Goal: Contribute content

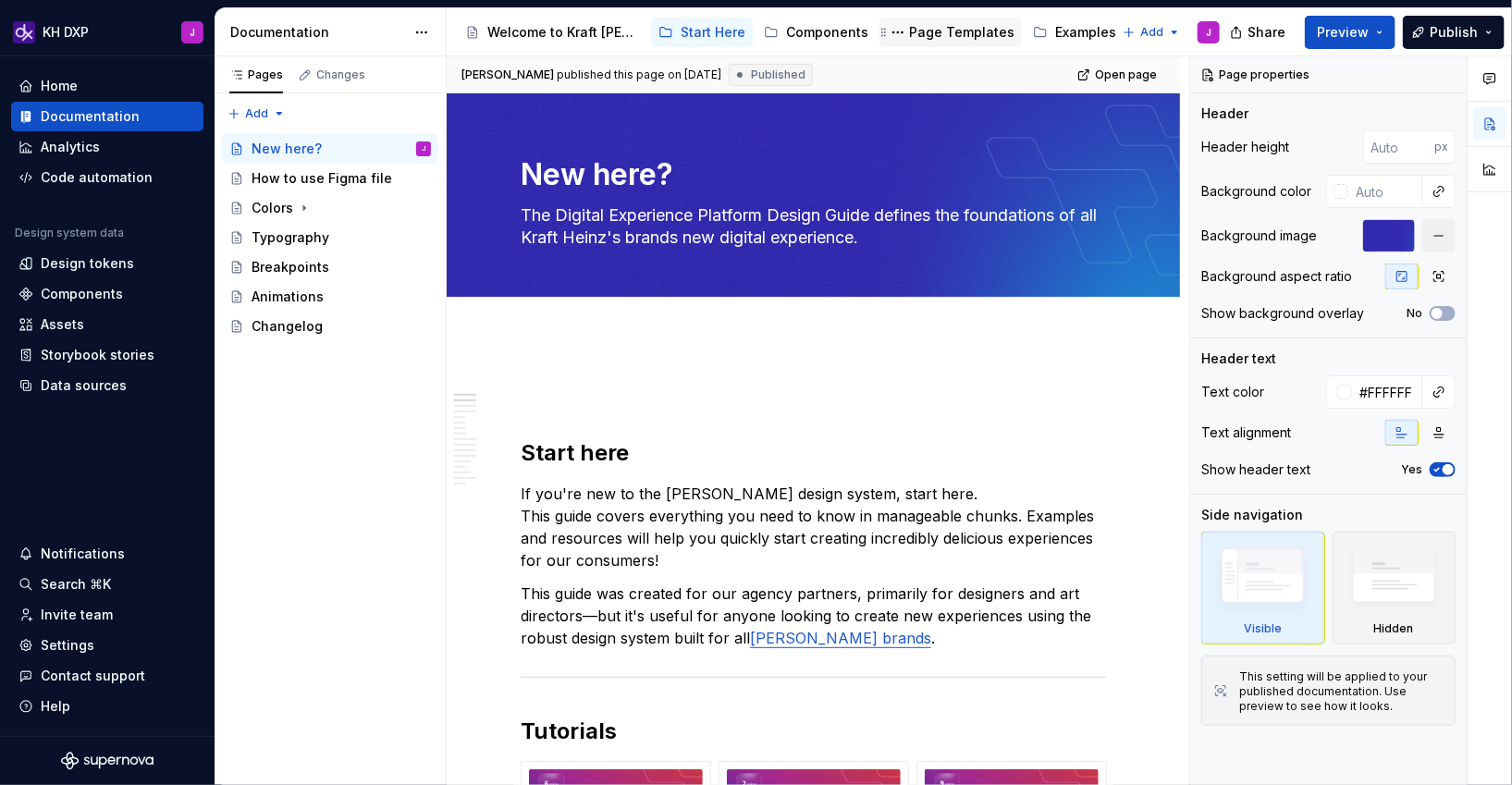
click at [958, 29] on div "Page Templates" at bounding box center [961, 33] width 105 height 19
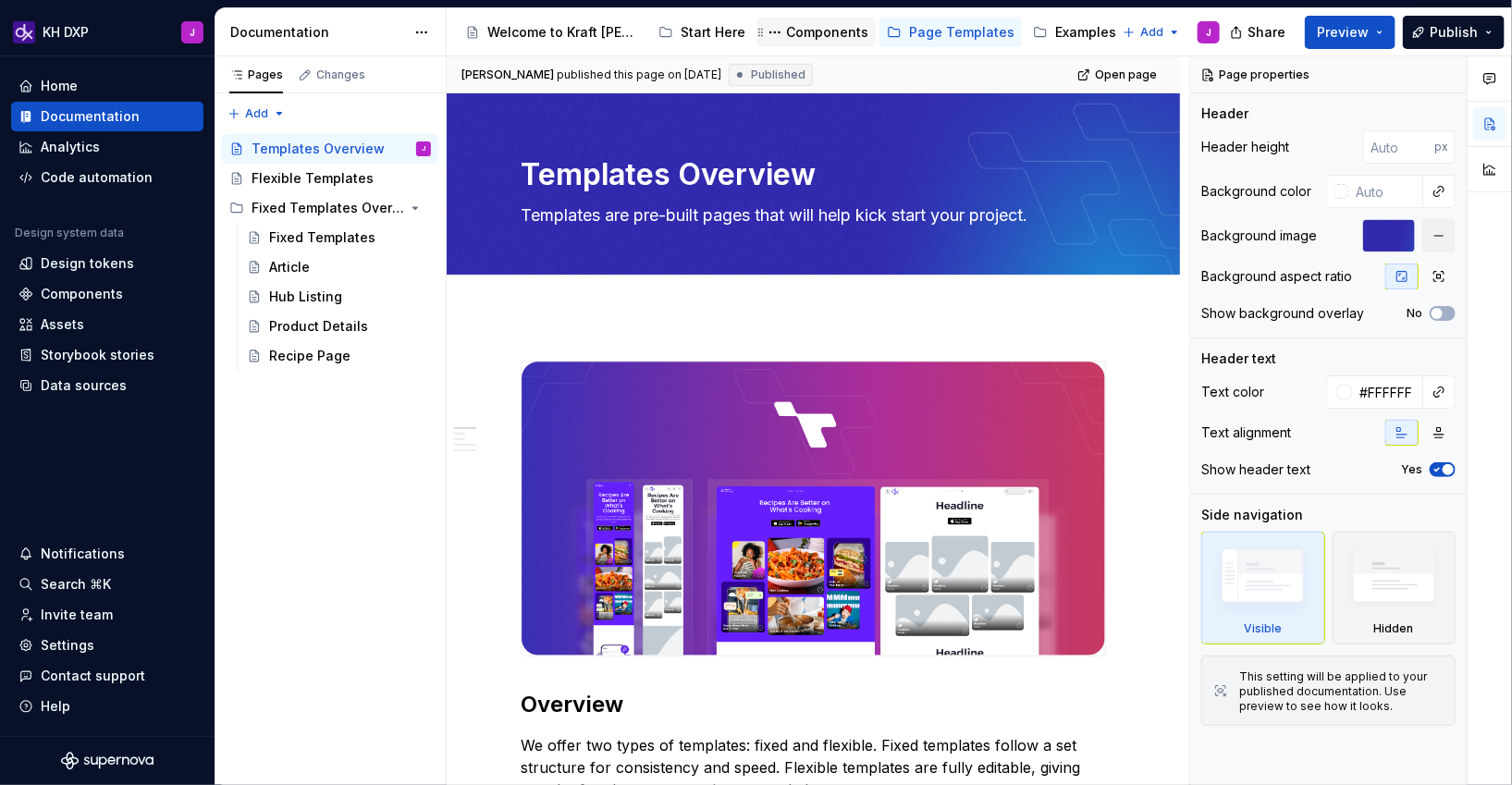
click at [835, 31] on div "Components" at bounding box center [827, 33] width 83 height 19
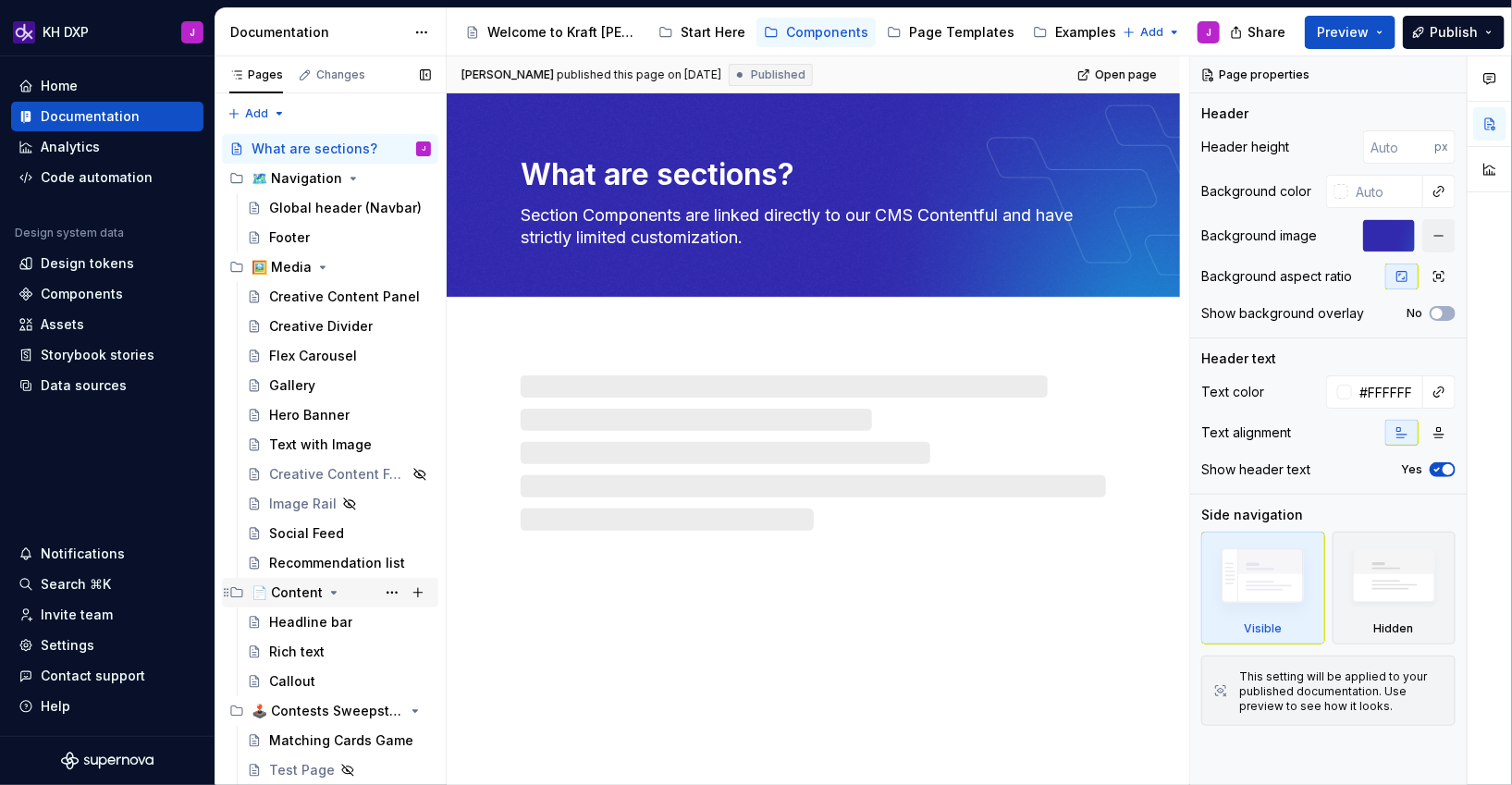
scroll to position [231, 0]
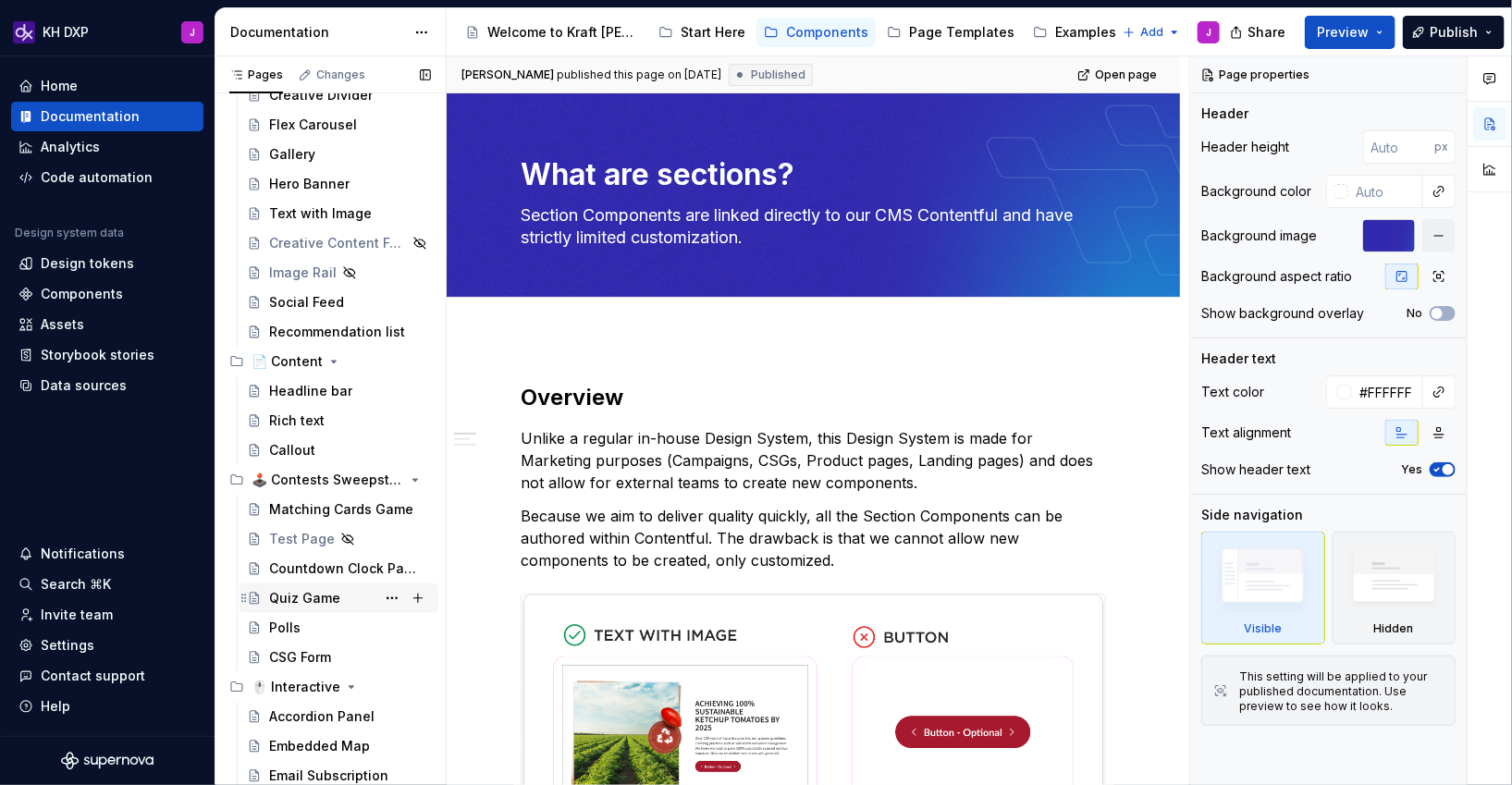
click at [294, 597] on div "Quiz Game" at bounding box center [305, 599] width 71 height 19
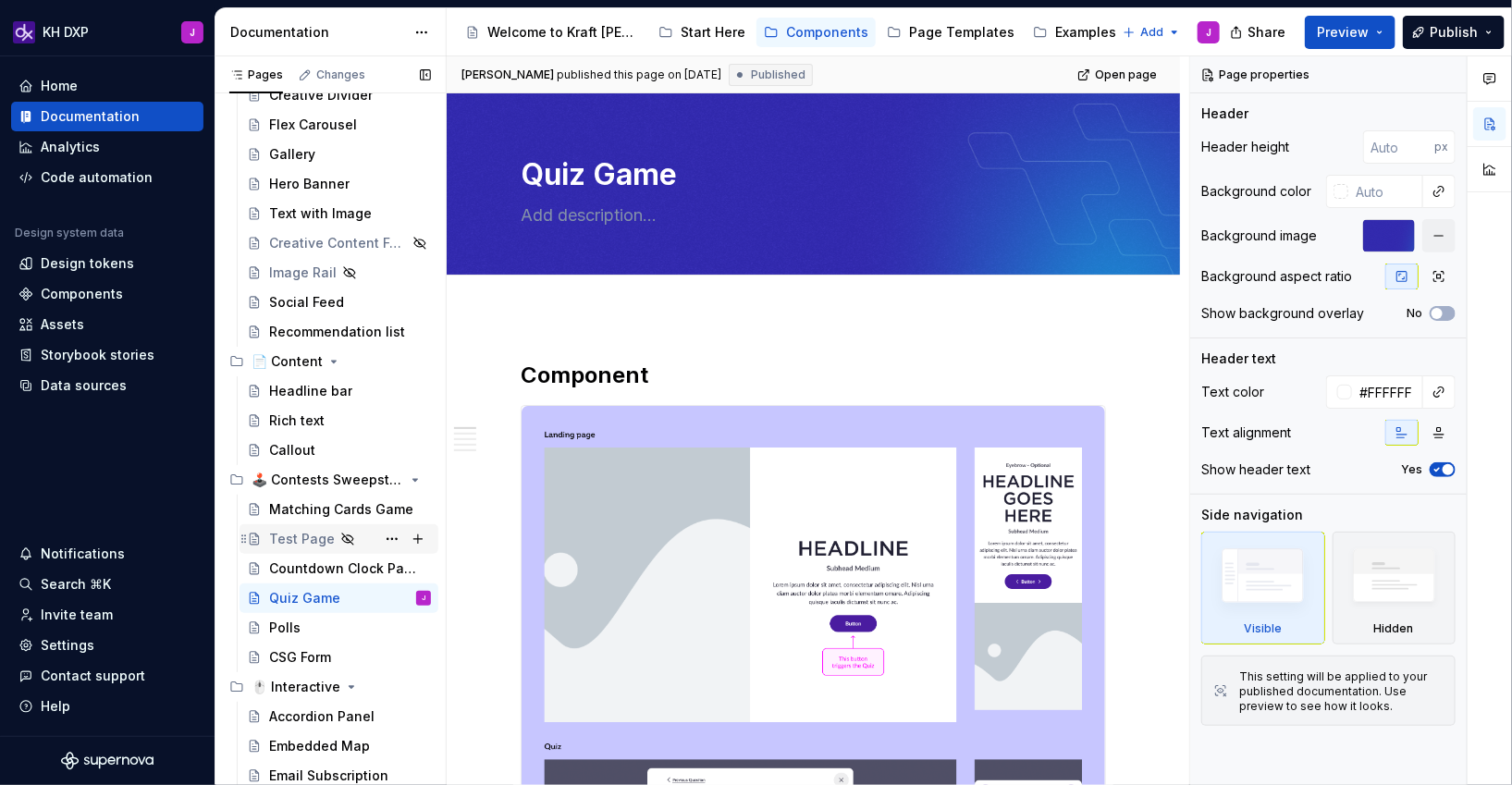
click at [301, 546] on div "Test Page" at bounding box center [302, 540] width 66 height 19
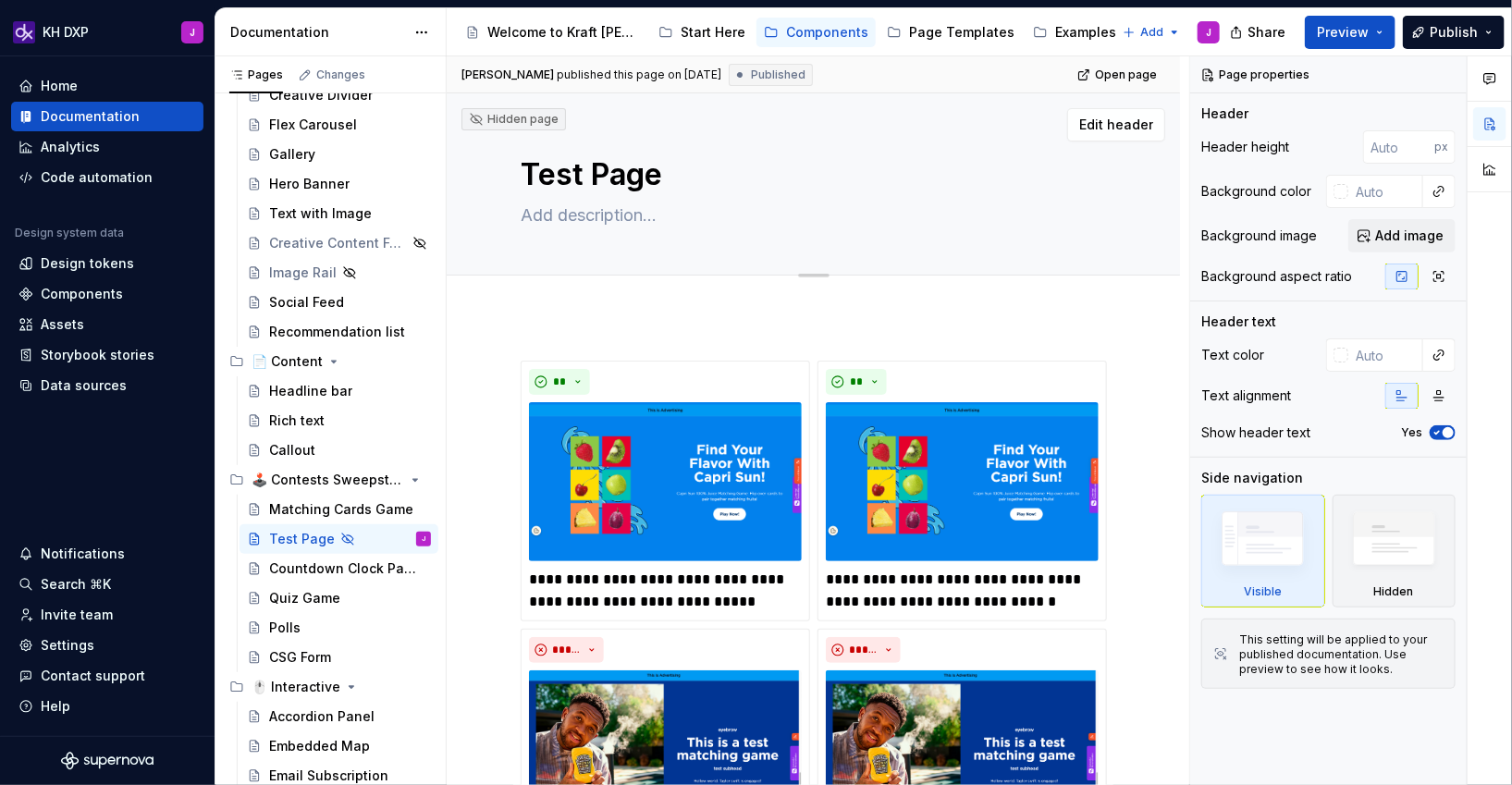
click at [599, 181] on textarea "Test Page" at bounding box center [810, 175] width 586 height 44
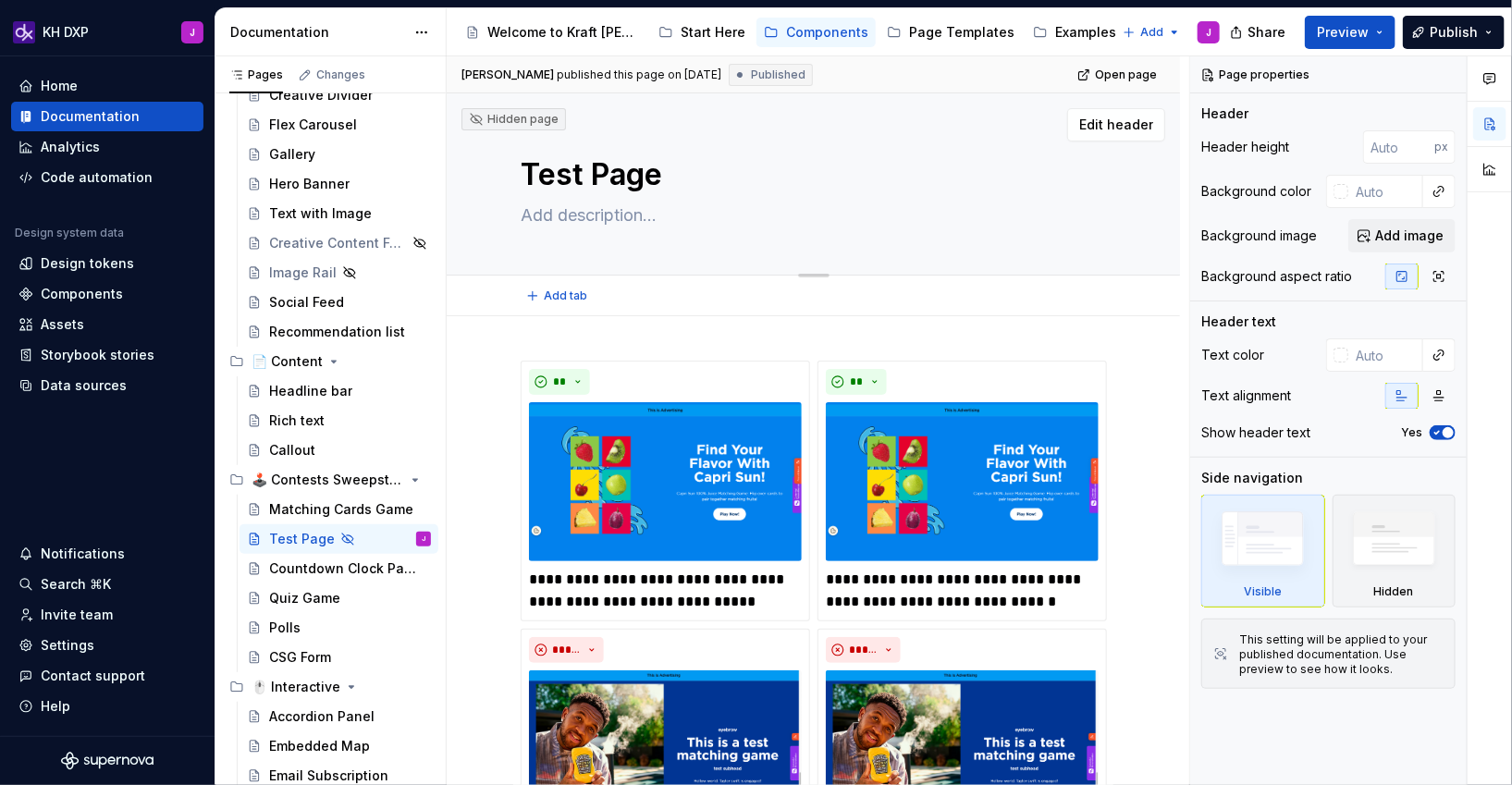
click at [599, 181] on textarea "Test Page" at bounding box center [810, 175] width 586 height 44
type textarea "*"
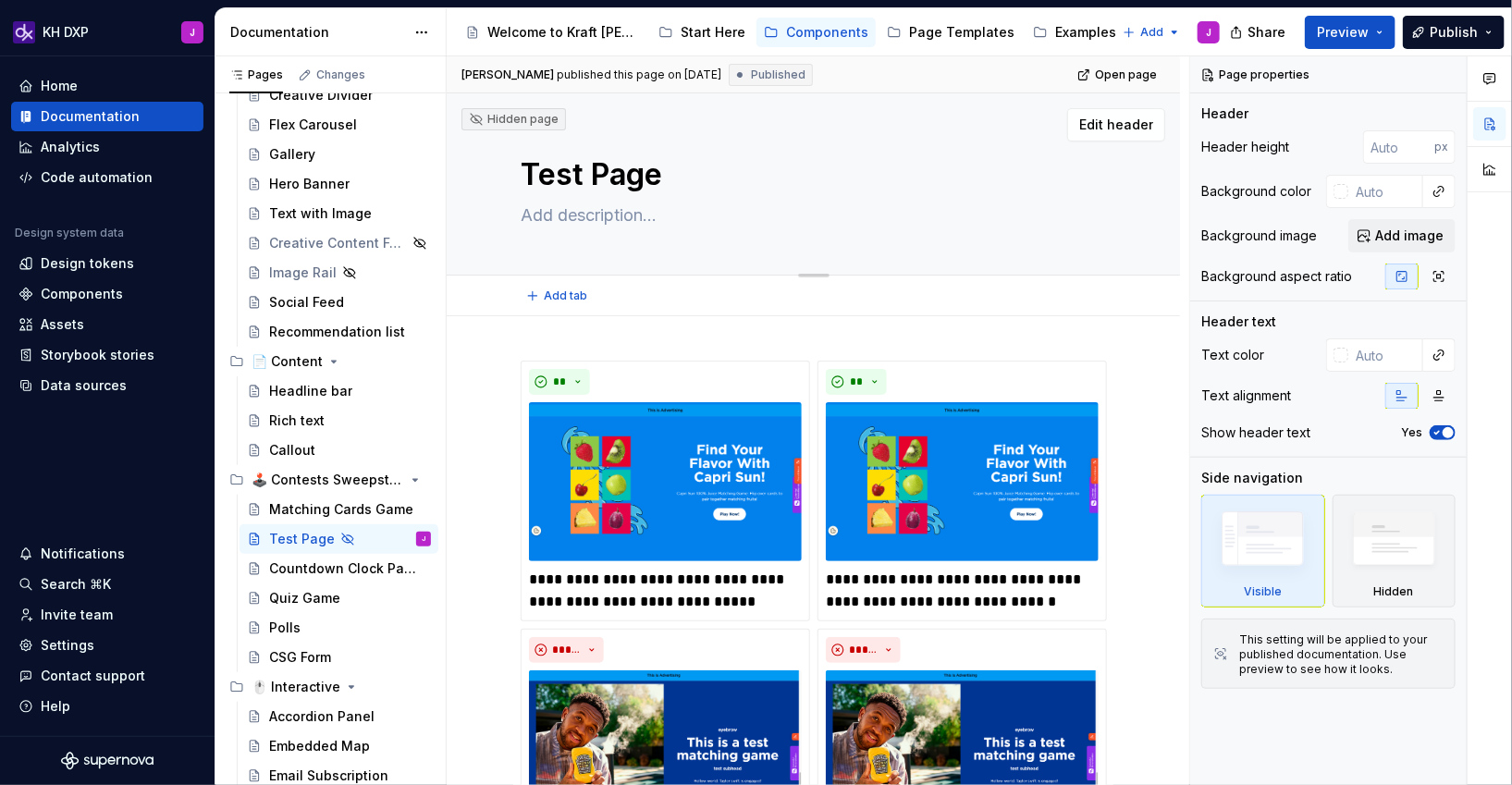
type textarea "M"
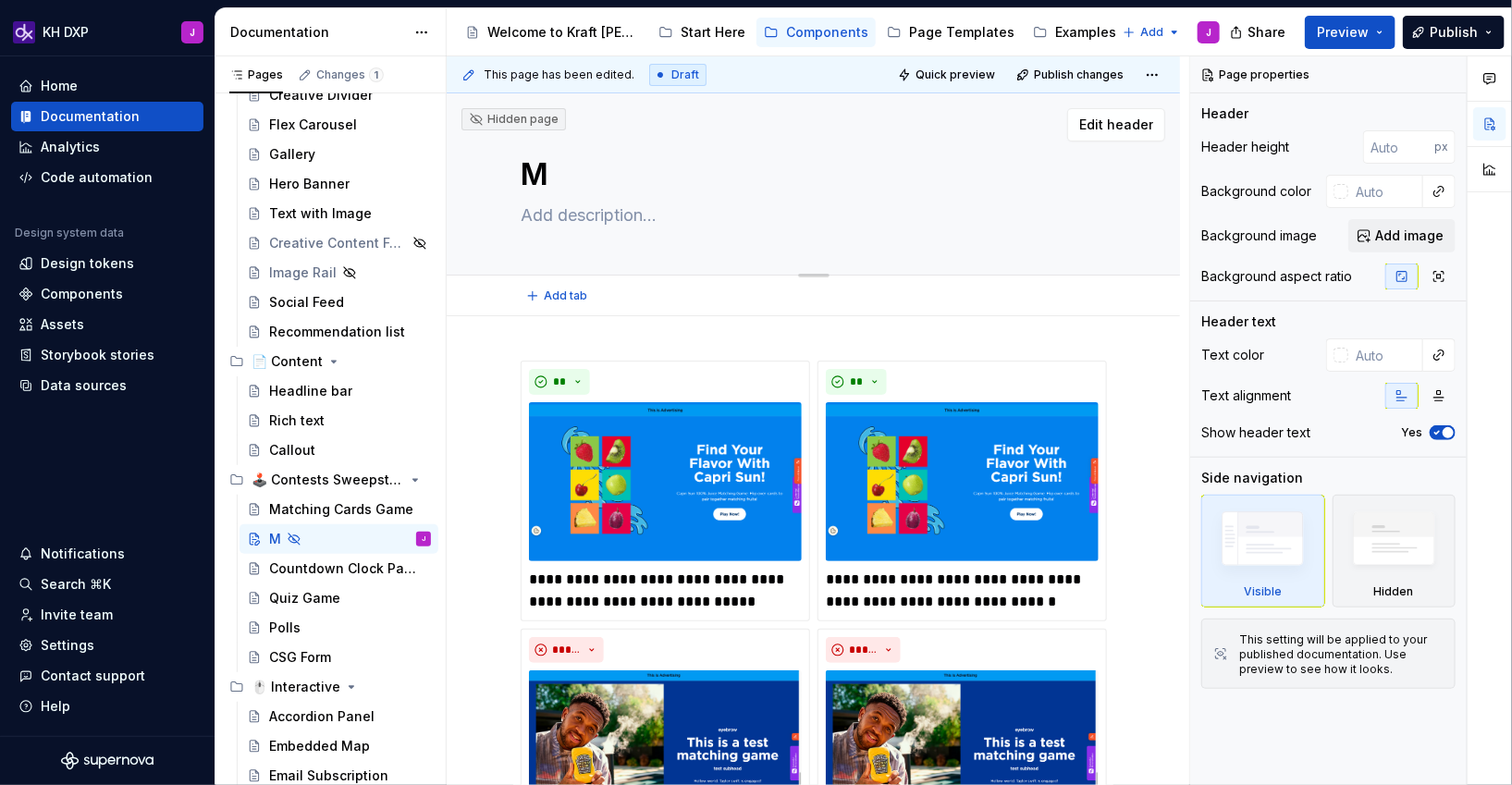
type textarea "*"
type textarea "Ma"
type textarea "*"
type textarea "Mat"
type textarea "*"
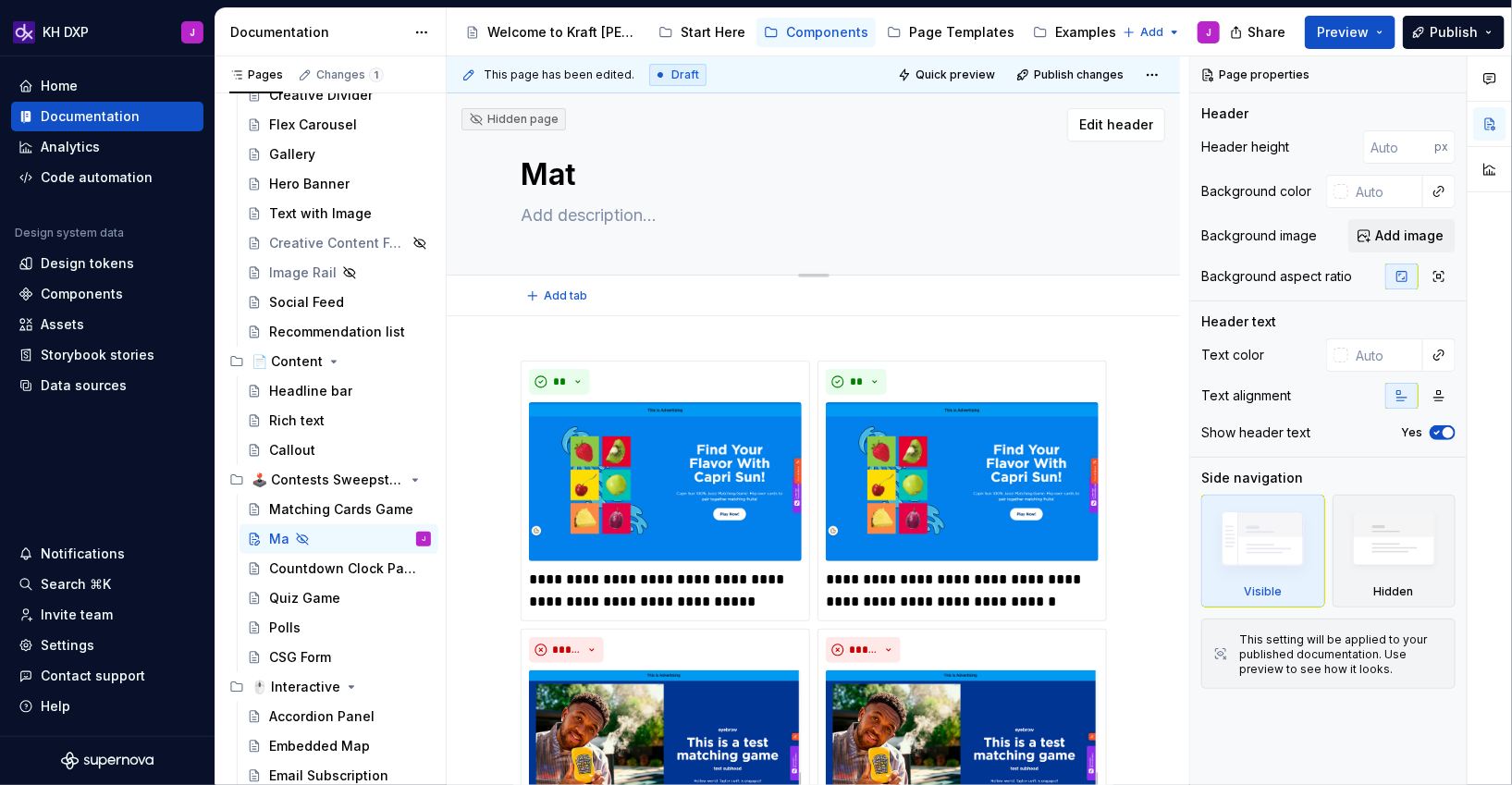
type textarea "Matc"
type textarea "*"
type textarea "Match"
type textarea "*"
type textarea "Matchi"
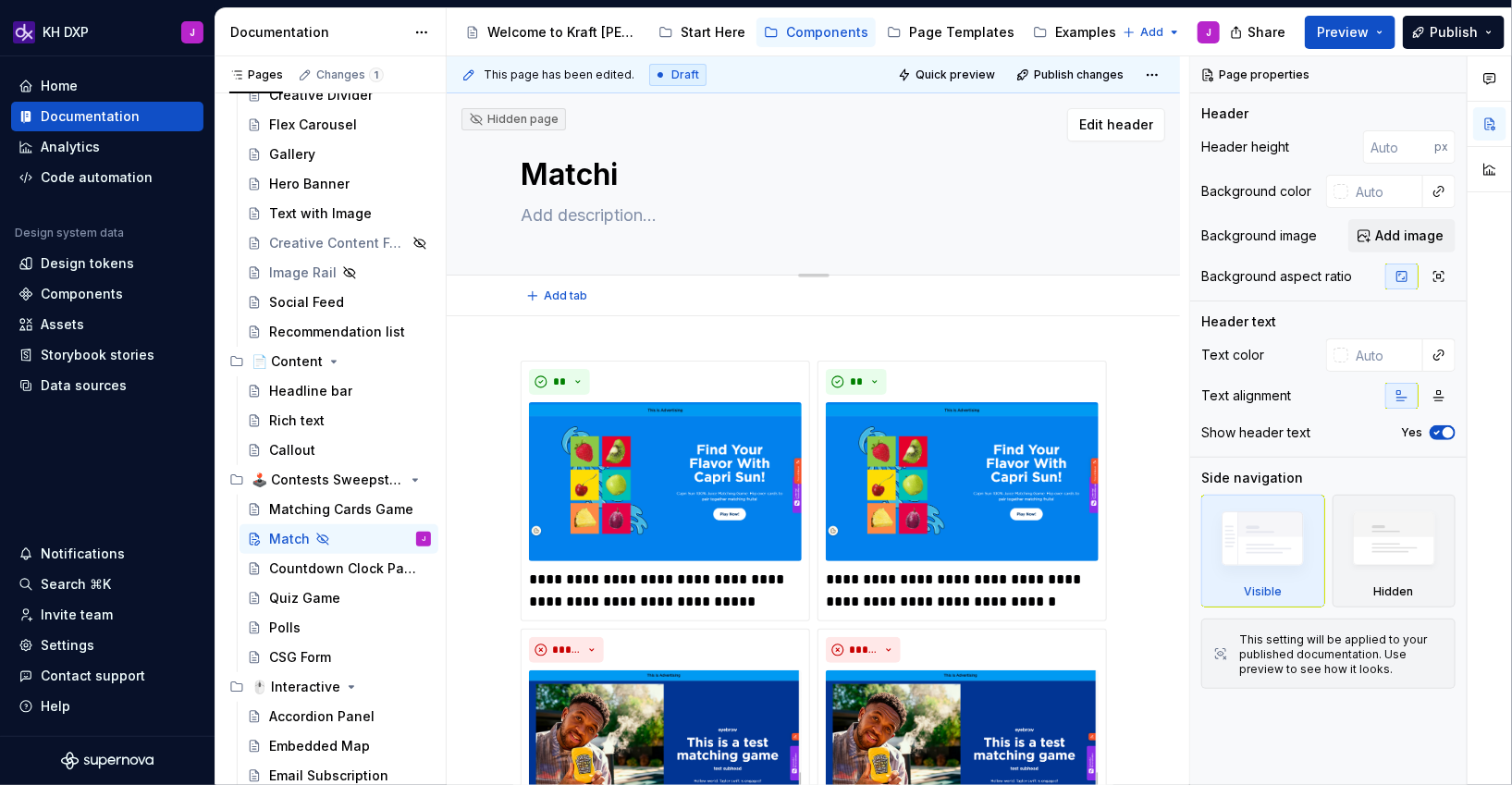
type textarea "*"
type textarea "Matchin"
type textarea "*"
type textarea "Matching"
type textarea "*"
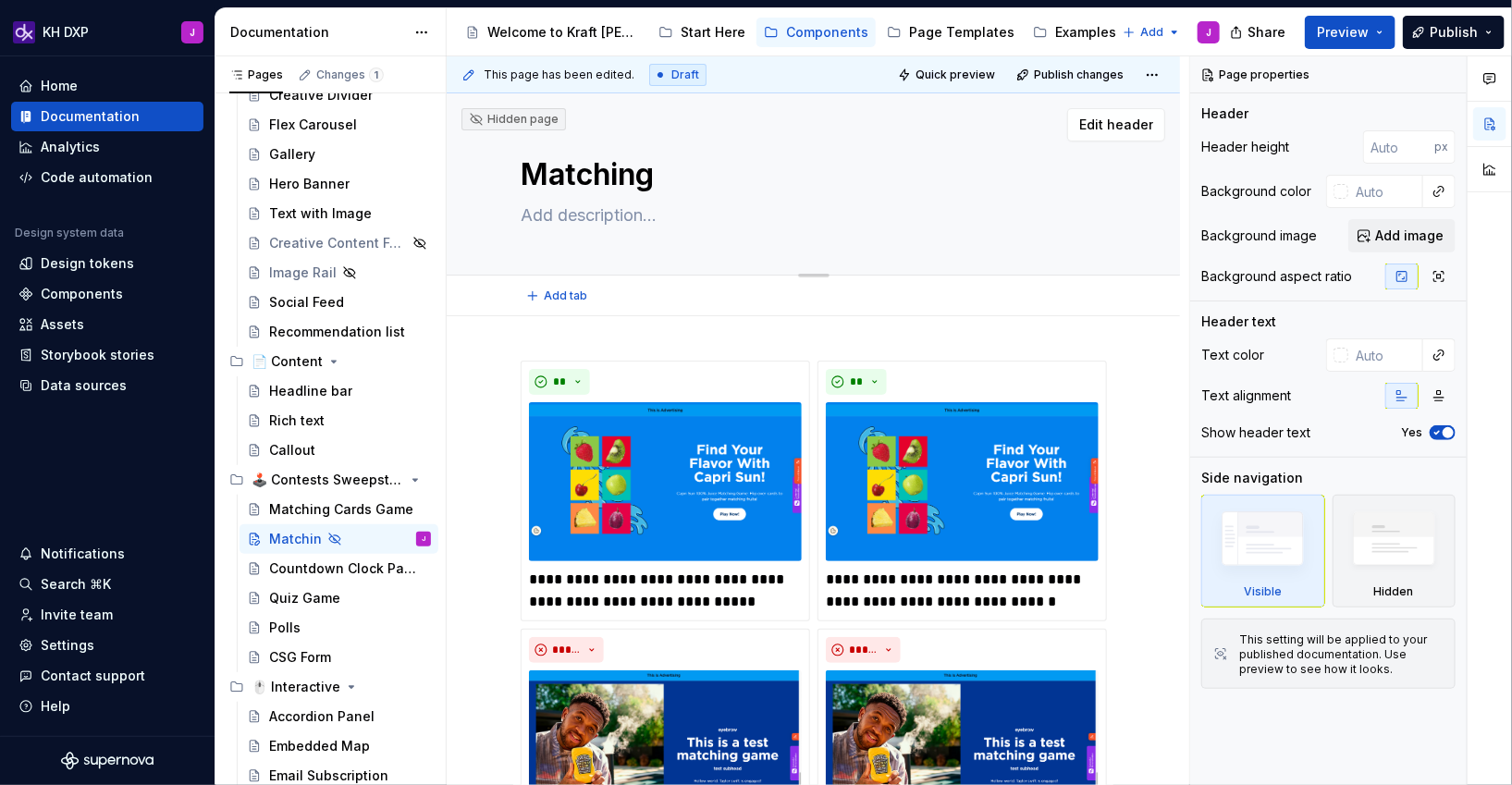
type textarea "Matching"
type textarea "*"
type textarea "Matching C"
type textarea "*"
type textarea "Matching Ca"
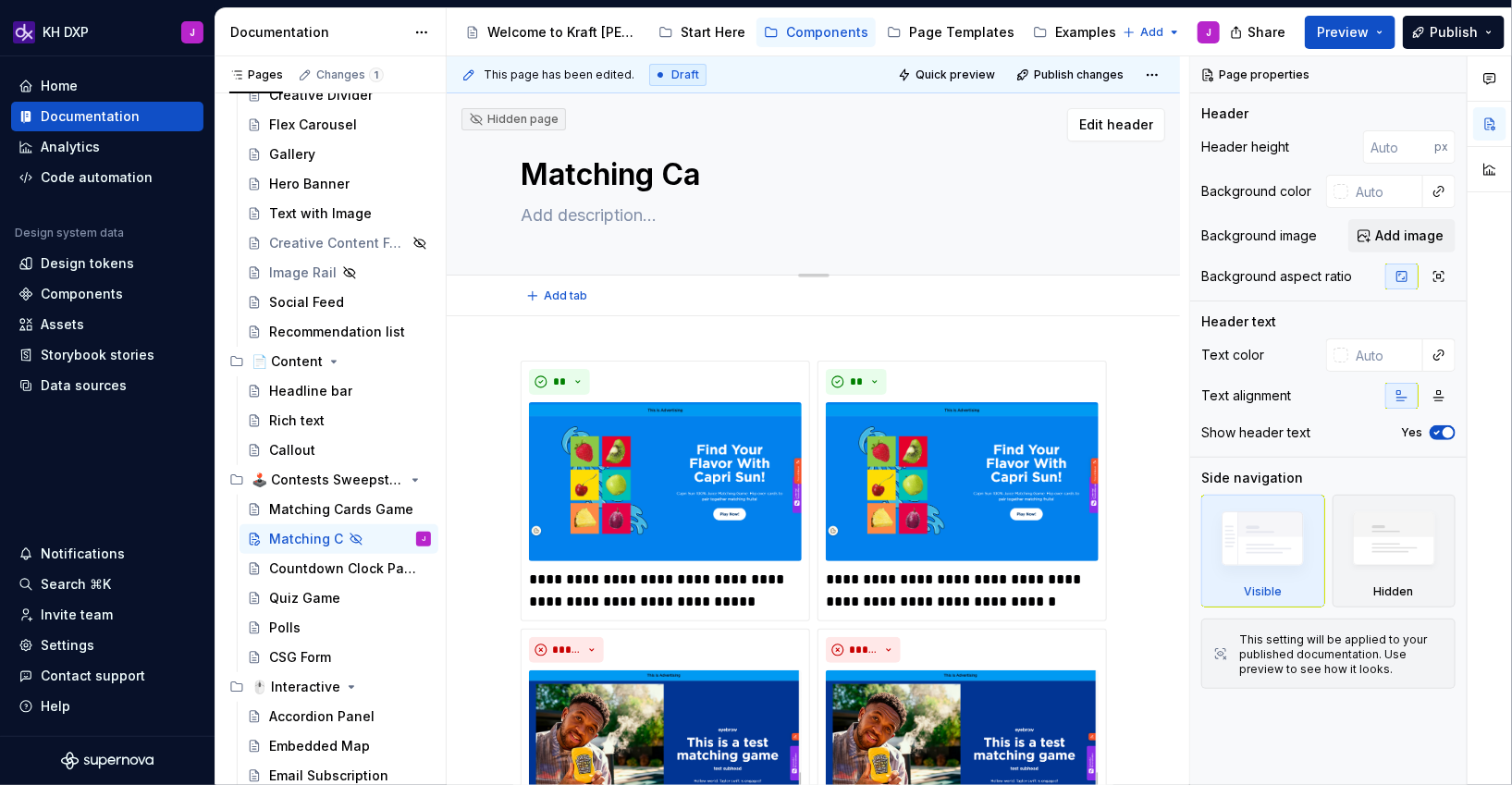
type textarea "*"
type textarea "Matching Car"
type textarea "*"
type textarea "Matching Card"
type textarea "*"
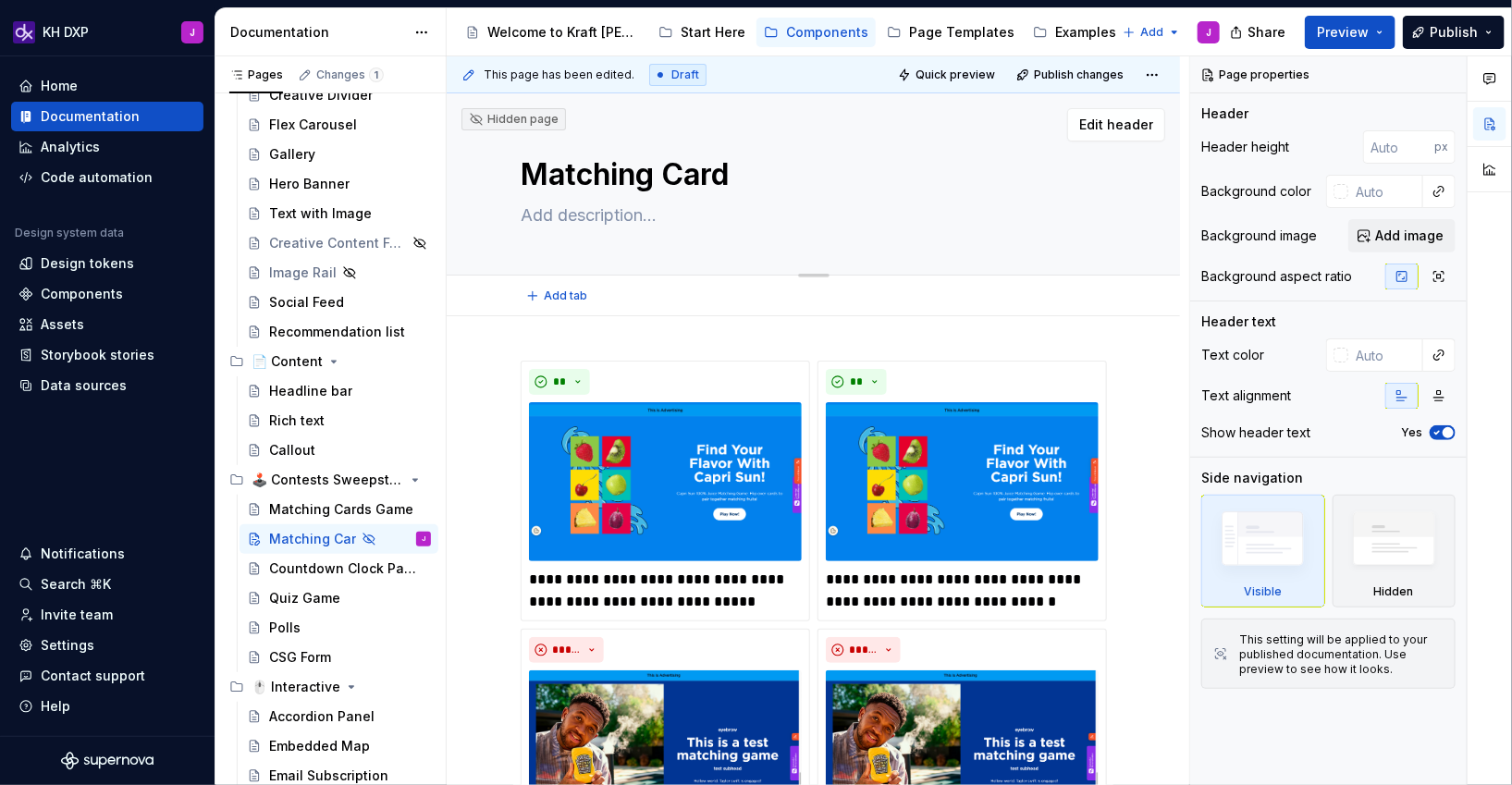
type textarea "Matching Cards"
type textarea "*"
type textarea "Matching Cards"
type textarea "*"
type textarea "Matching Cards G"
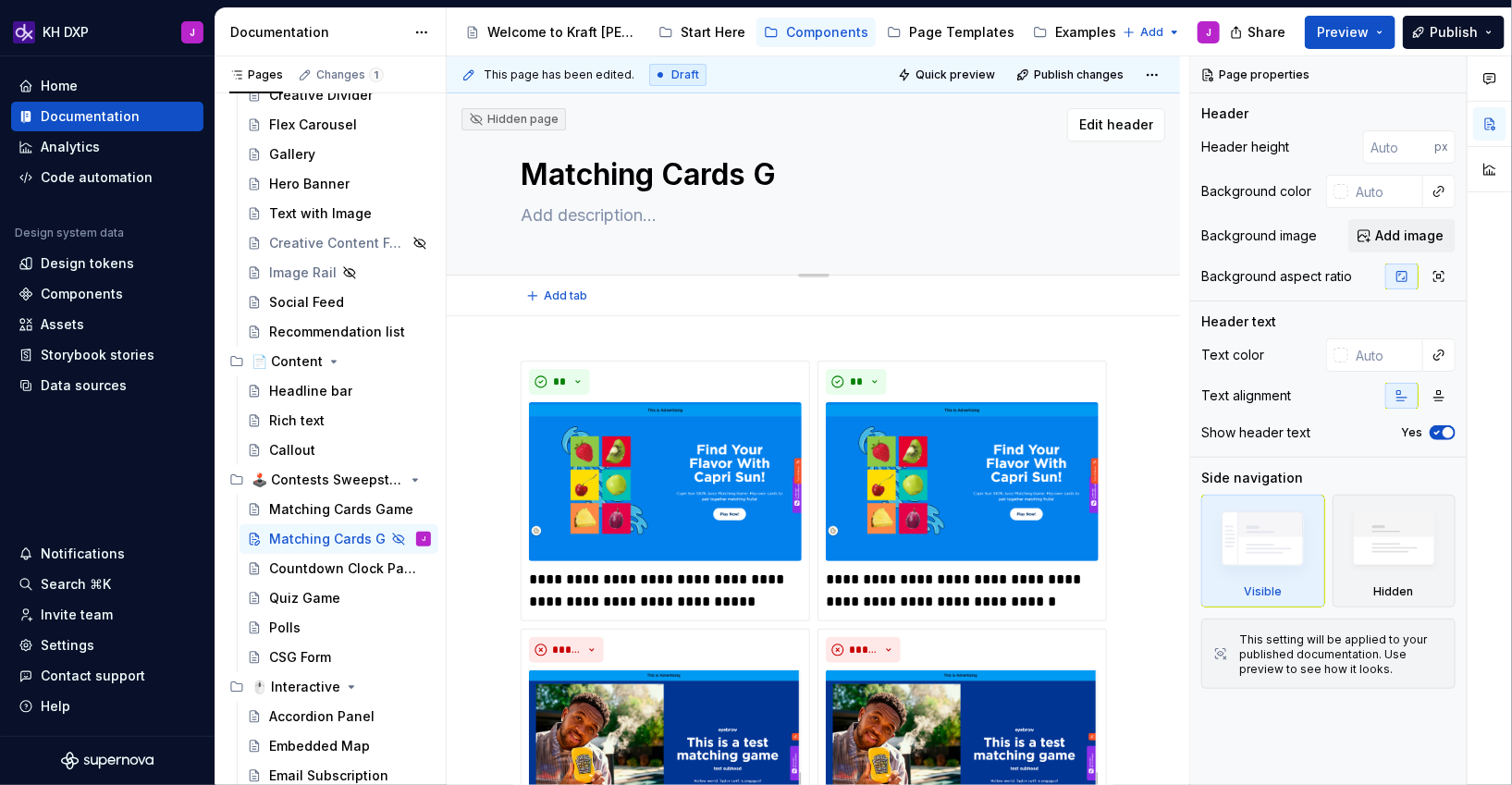
type textarea "*"
type textarea "Matching Cards Ga"
type textarea "*"
type textarea "Matching Cards Gam"
type textarea "*"
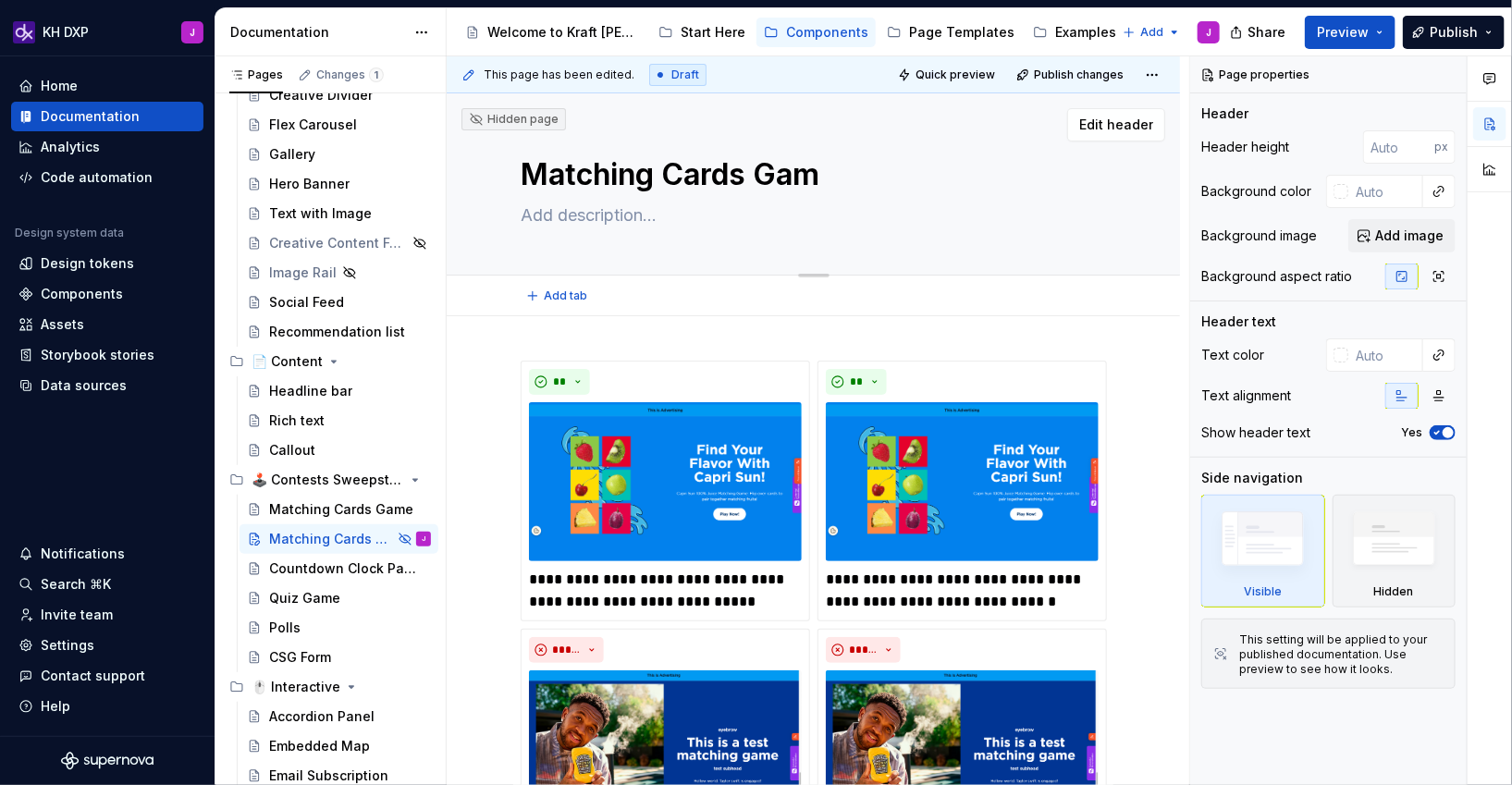
type textarea "Matching Cards Game"
type textarea "*"
type textarea "Matching Cards Game"
click at [562, 220] on textarea at bounding box center [810, 216] width 586 height 30
click at [607, 211] on textarea at bounding box center [810, 216] width 586 height 30
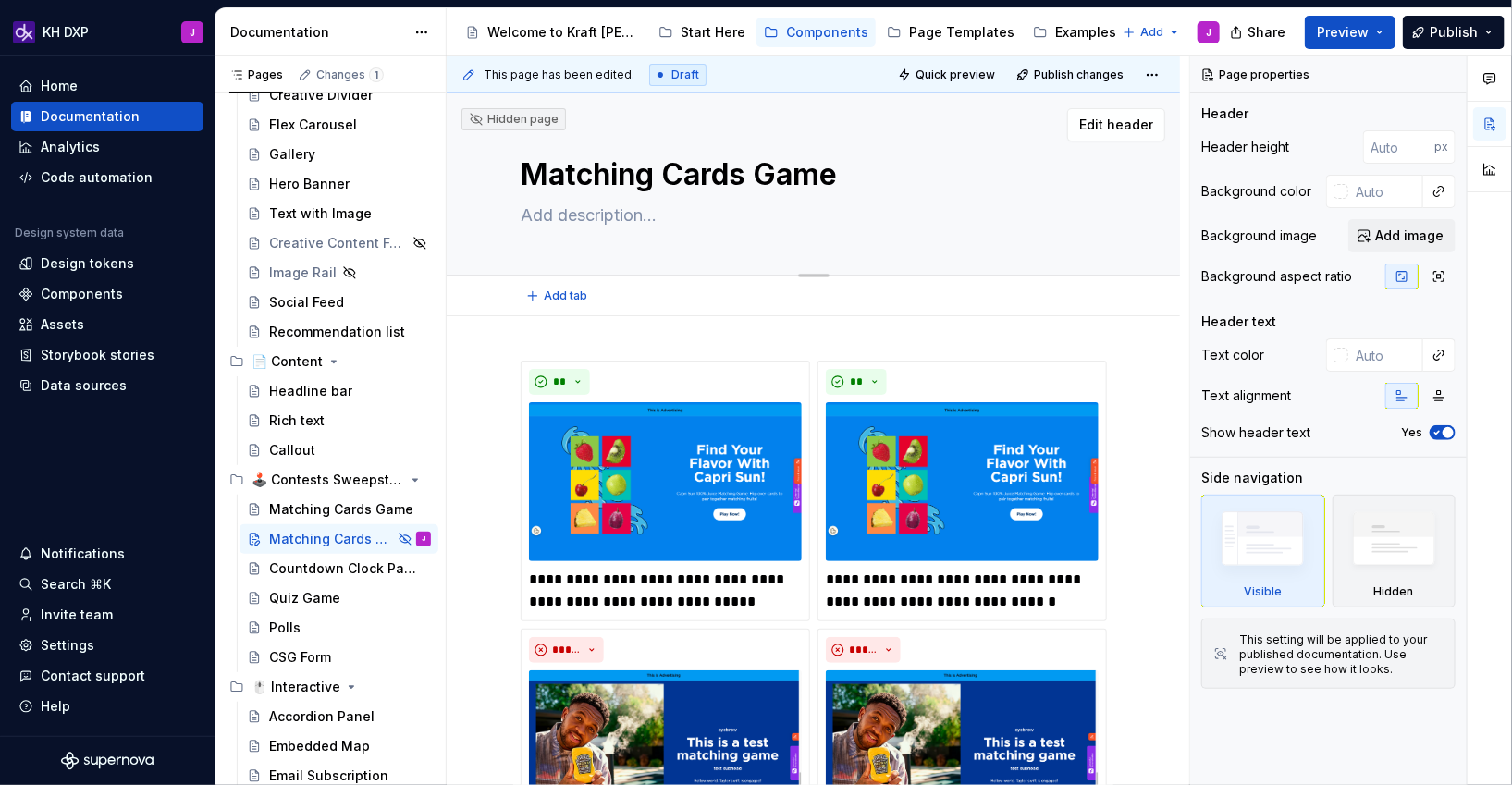
paste textarea "A matching card game is about flipping over cards to find and pair identical im…"
type textarea "*"
type textarea "A matching card game is about flipping over cards to find and pair identical im…"
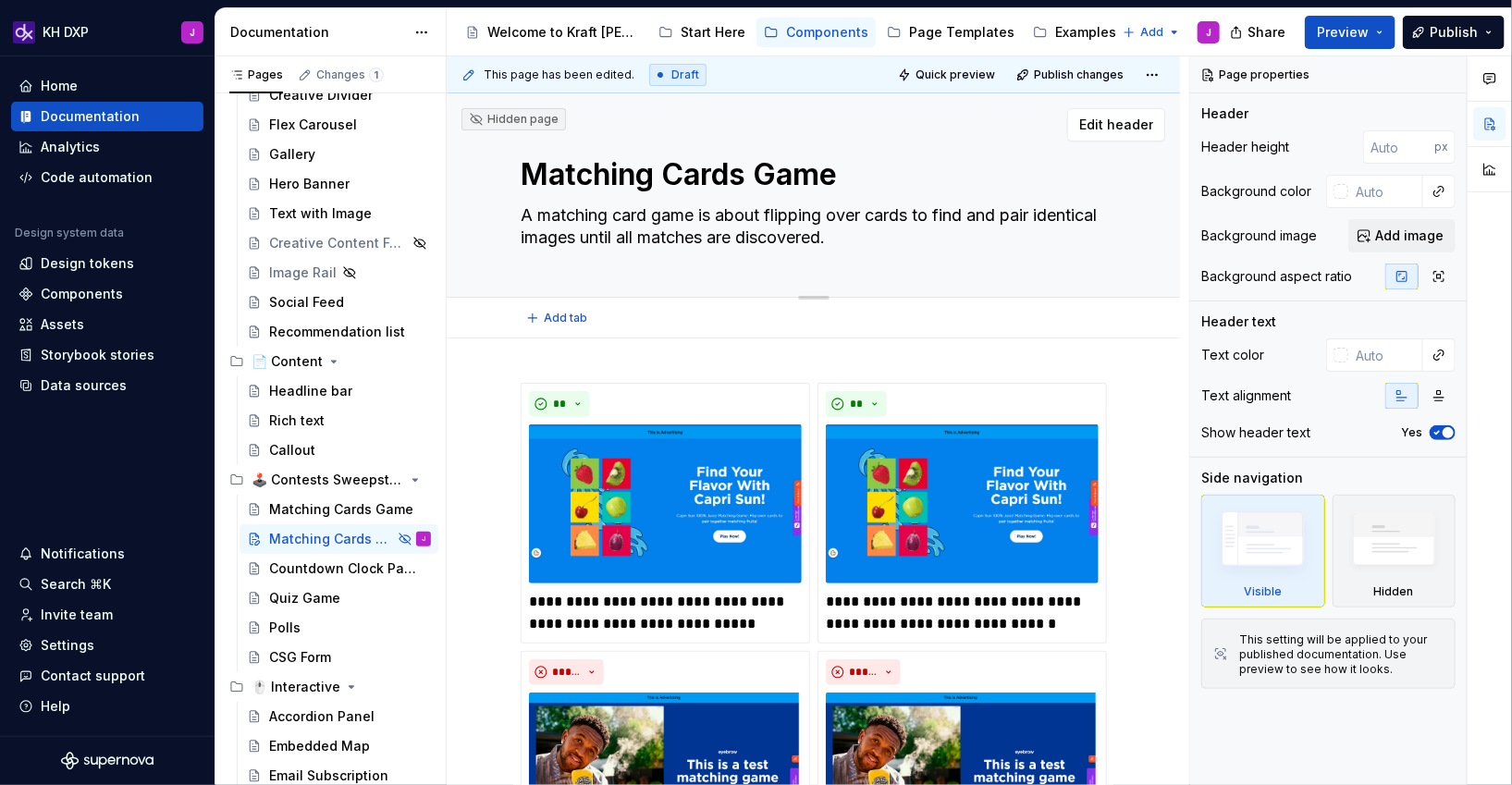
type textarea "*"
type textarea "A matching card game is about flipping over cards to find and pair identical im…"
click at [978, 261] on div "Matching Cards Game A matching card game is about flipping over cards to find a…" at bounding box center [814, 195] width 586 height 204
click at [637, 360] on div "**********" at bounding box center [813, 794] width 733 height 911
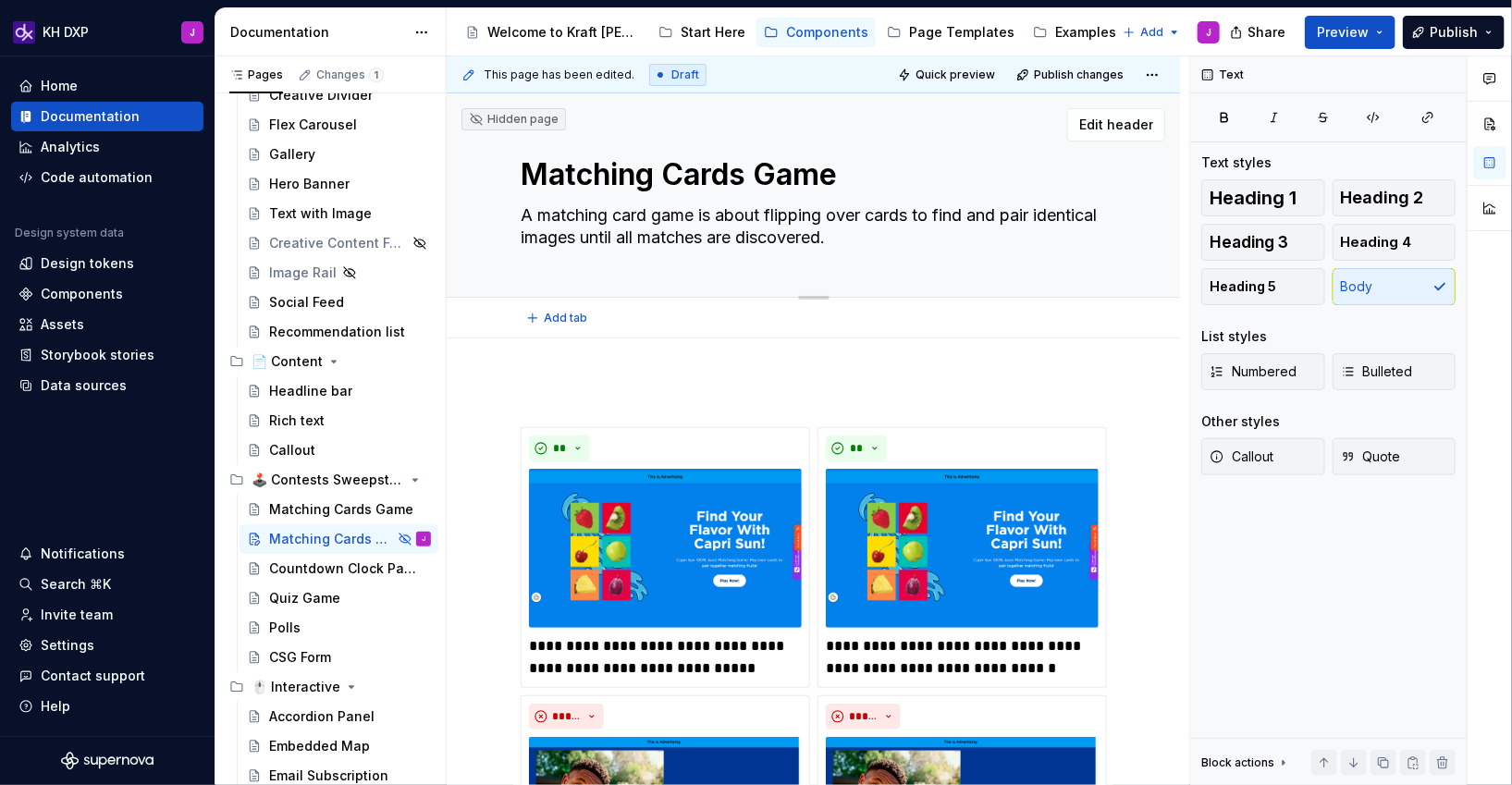
click at [852, 177] on textarea "Matching Cards Game" at bounding box center [810, 175] width 586 height 44
click at [844, 176] on textarea "Matching Cards Game" at bounding box center [810, 175] width 586 height 44
click at [666, 411] on div "**********" at bounding box center [814, 710] width 586 height 654
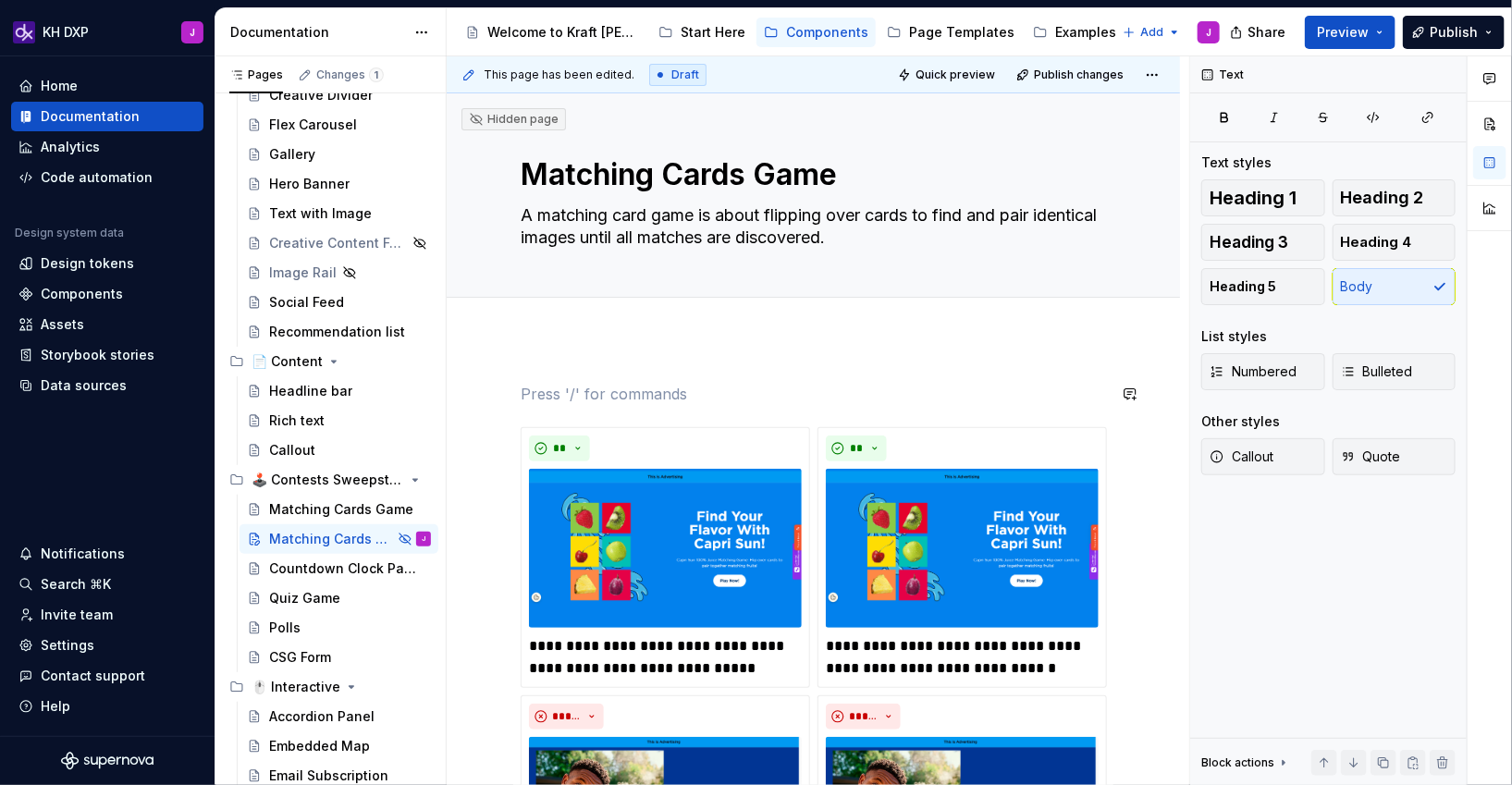
type textarea "*"
click at [555, 399] on p "Matching" at bounding box center [814, 394] width 586 height 23
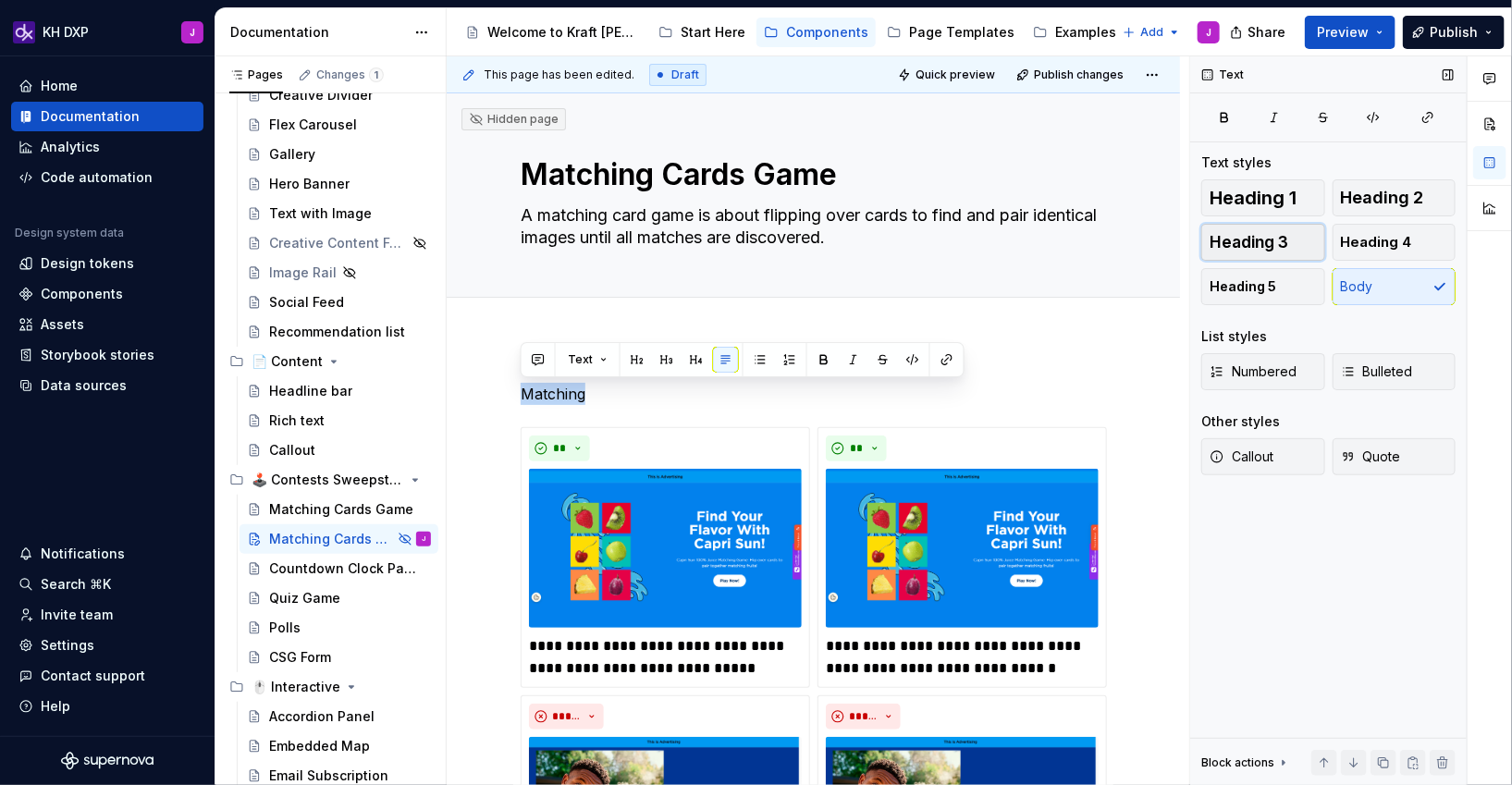
click at [1278, 252] on button "Heading 3" at bounding box center [1263, 241] width 124 height 37
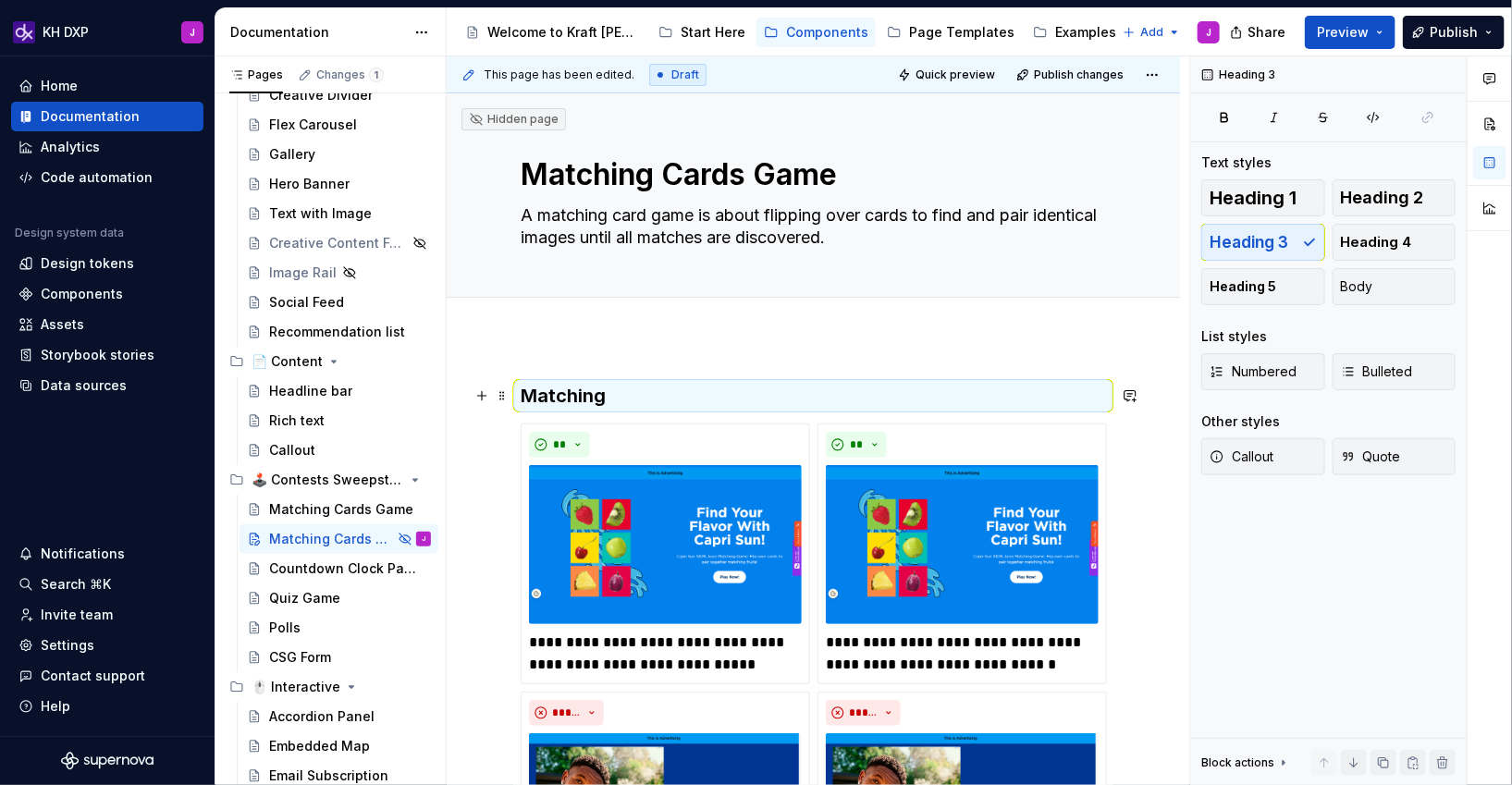
click at [687, 387] on h3 "Matching" at bounding box center [814, 396] width 586 height 26
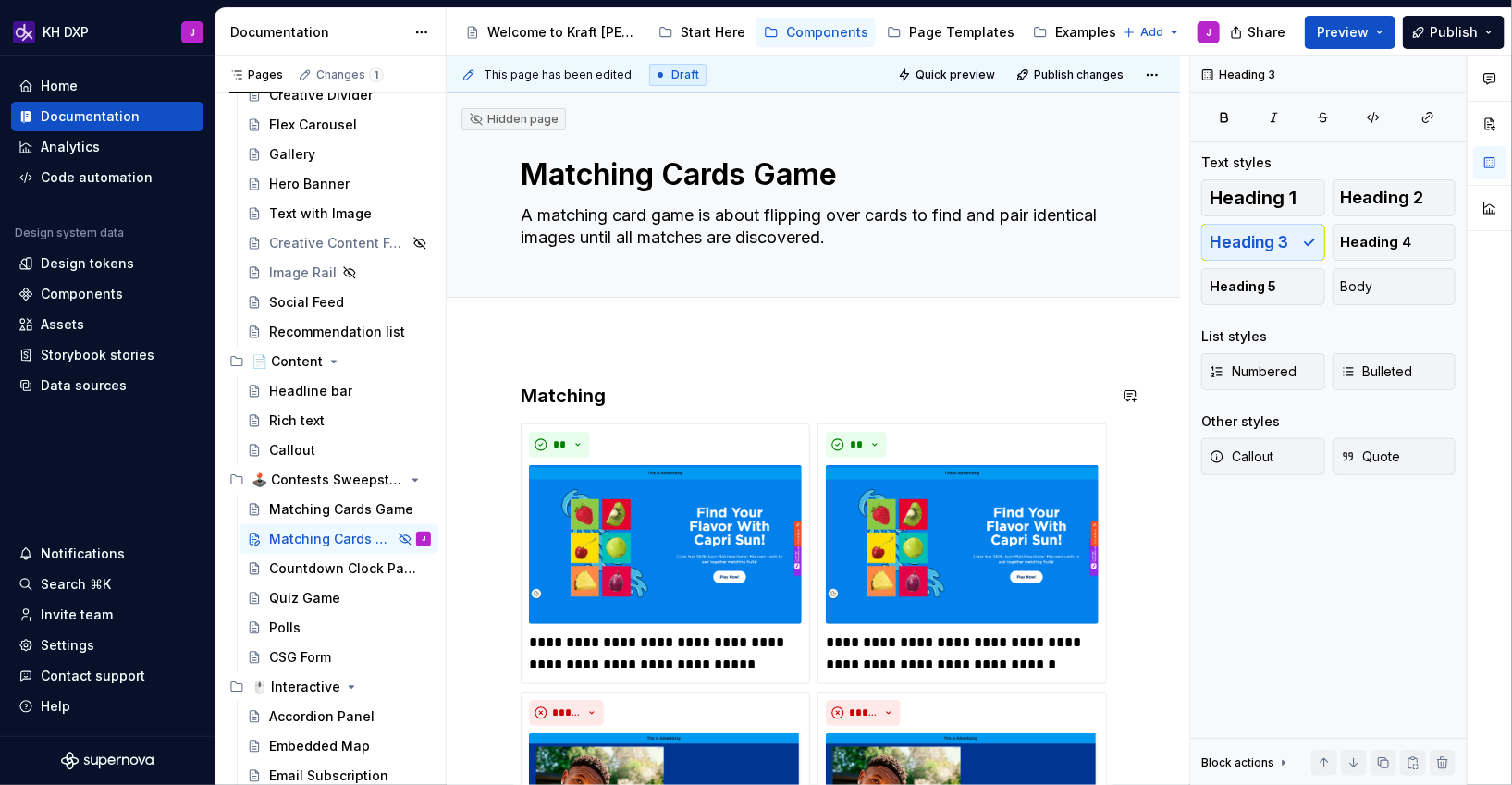
click at [644, 411] on div "**********" at bounding box center [814, 708] width 586 height 650
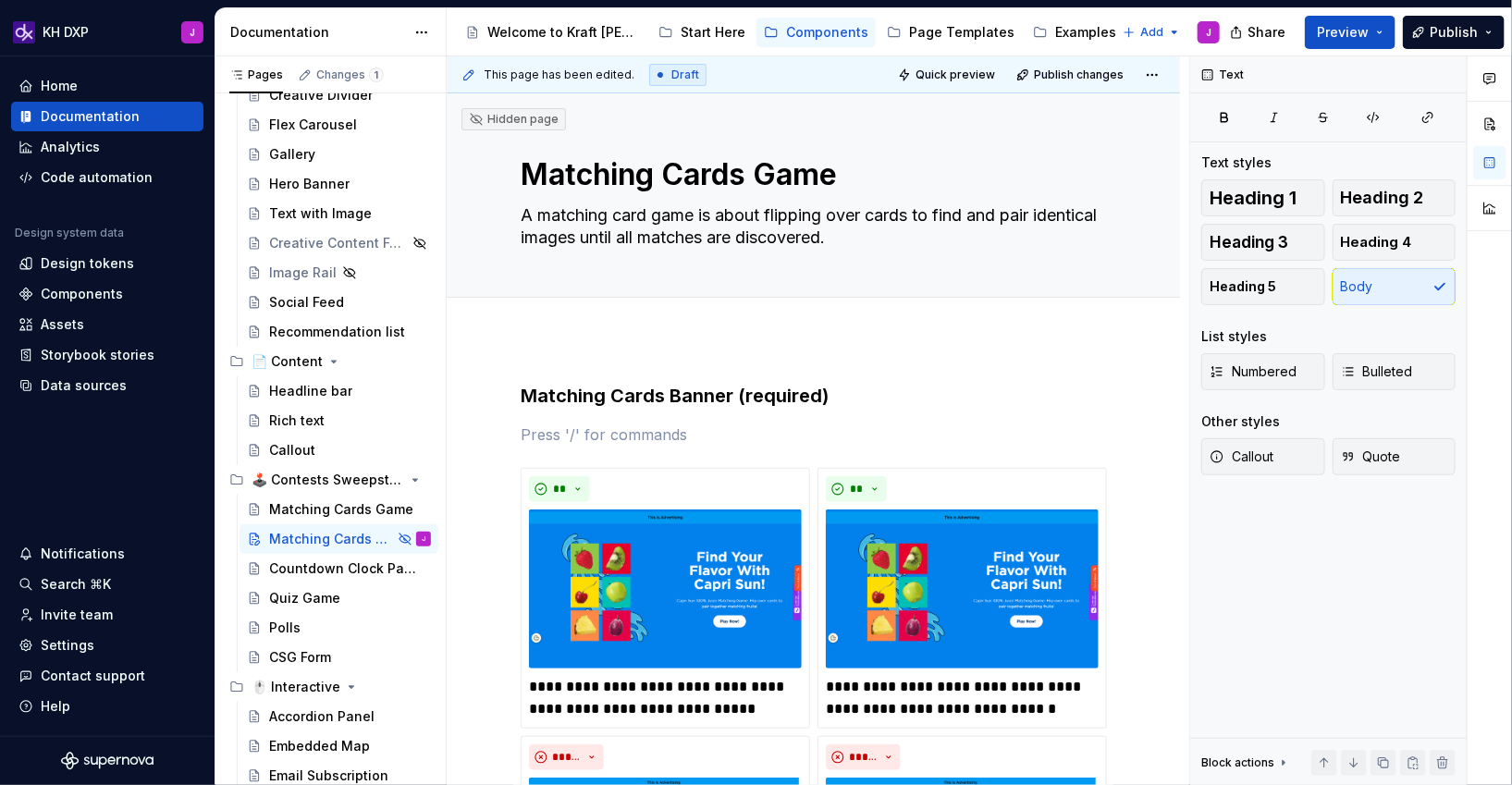
click at [573, 416] on div "**********" at bounding box center [814, 730] width 586 height 694
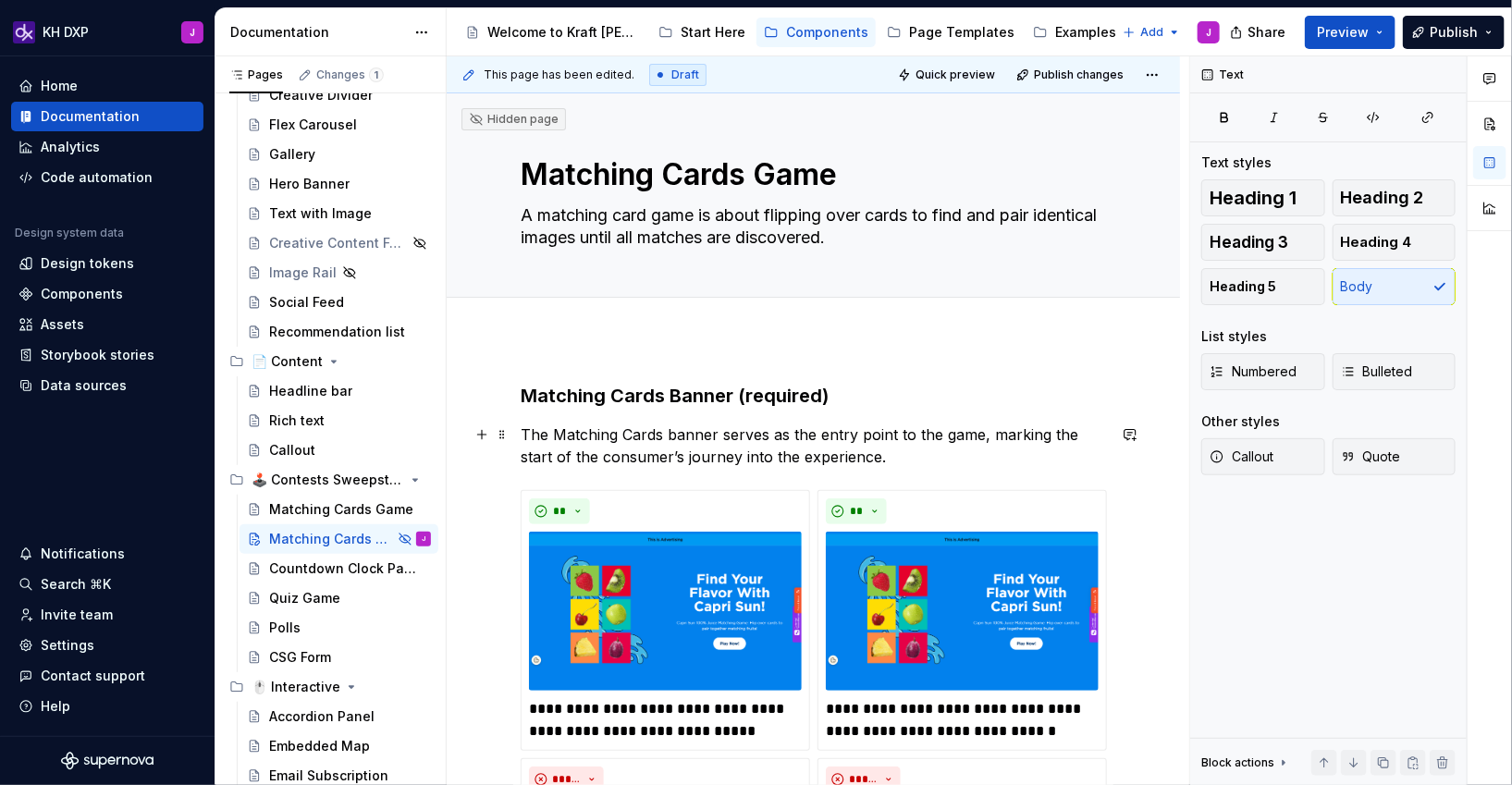
click at [899, 461] on p "The Matching Cards banner serves as the entry point to the game, marking the st…" at bounding box center [814, 445] width 586 height 44
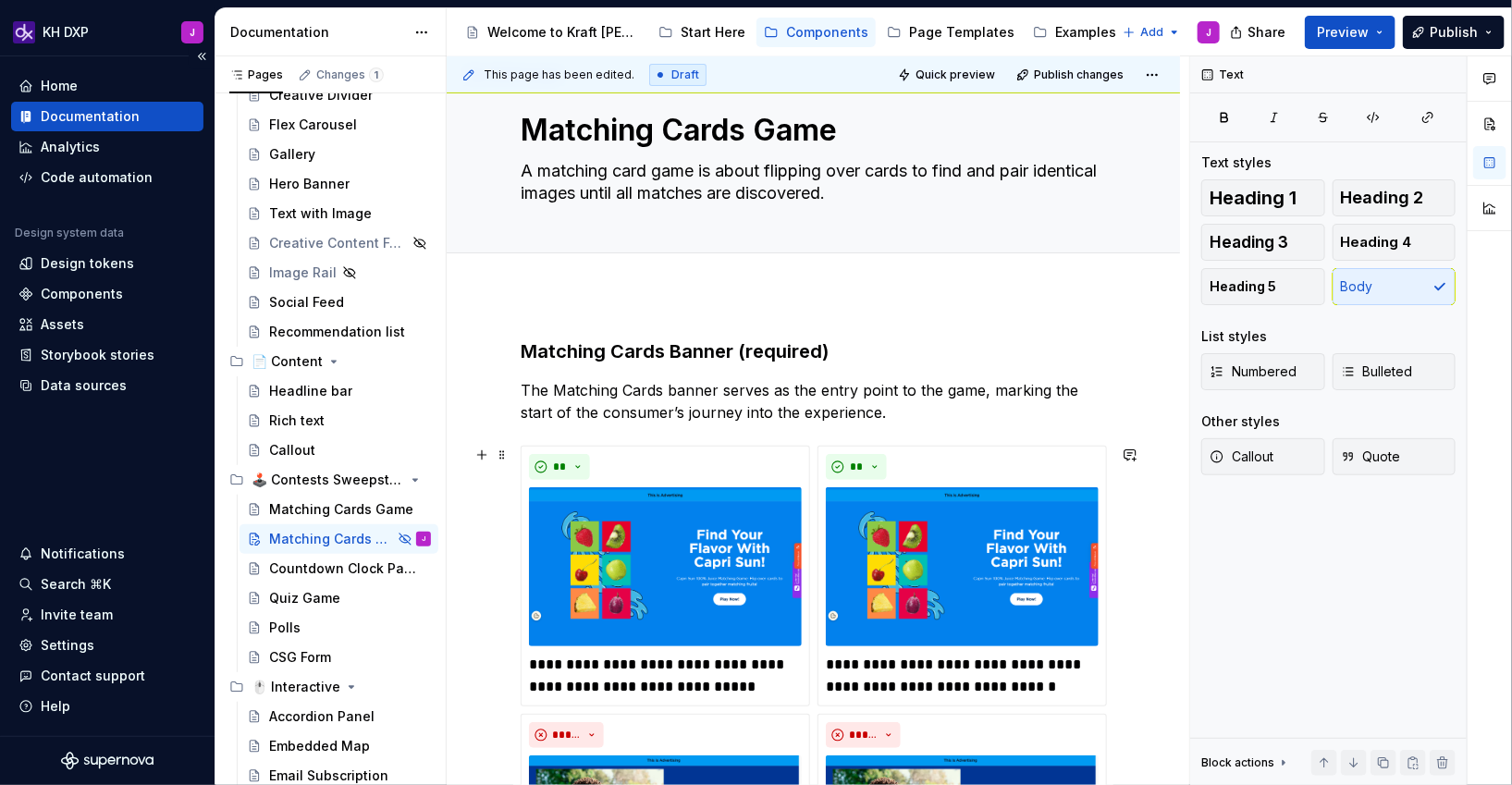
scroll to position [48, 0]
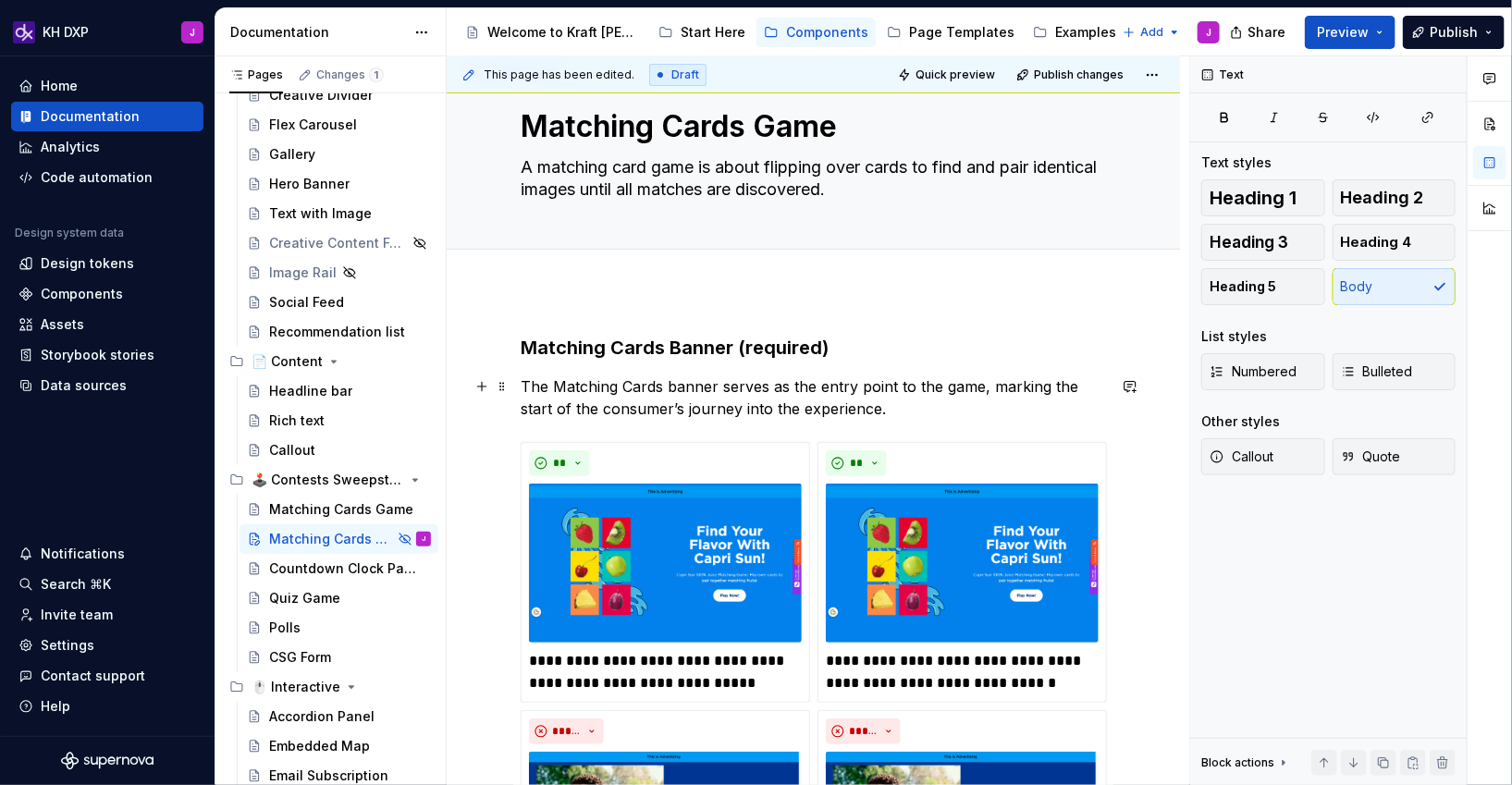
click at [985, 408] on p "The Matching Cards banner serves as the entry point to the game, marking the st…" at bounding box center [814, 397] width 586 height 44
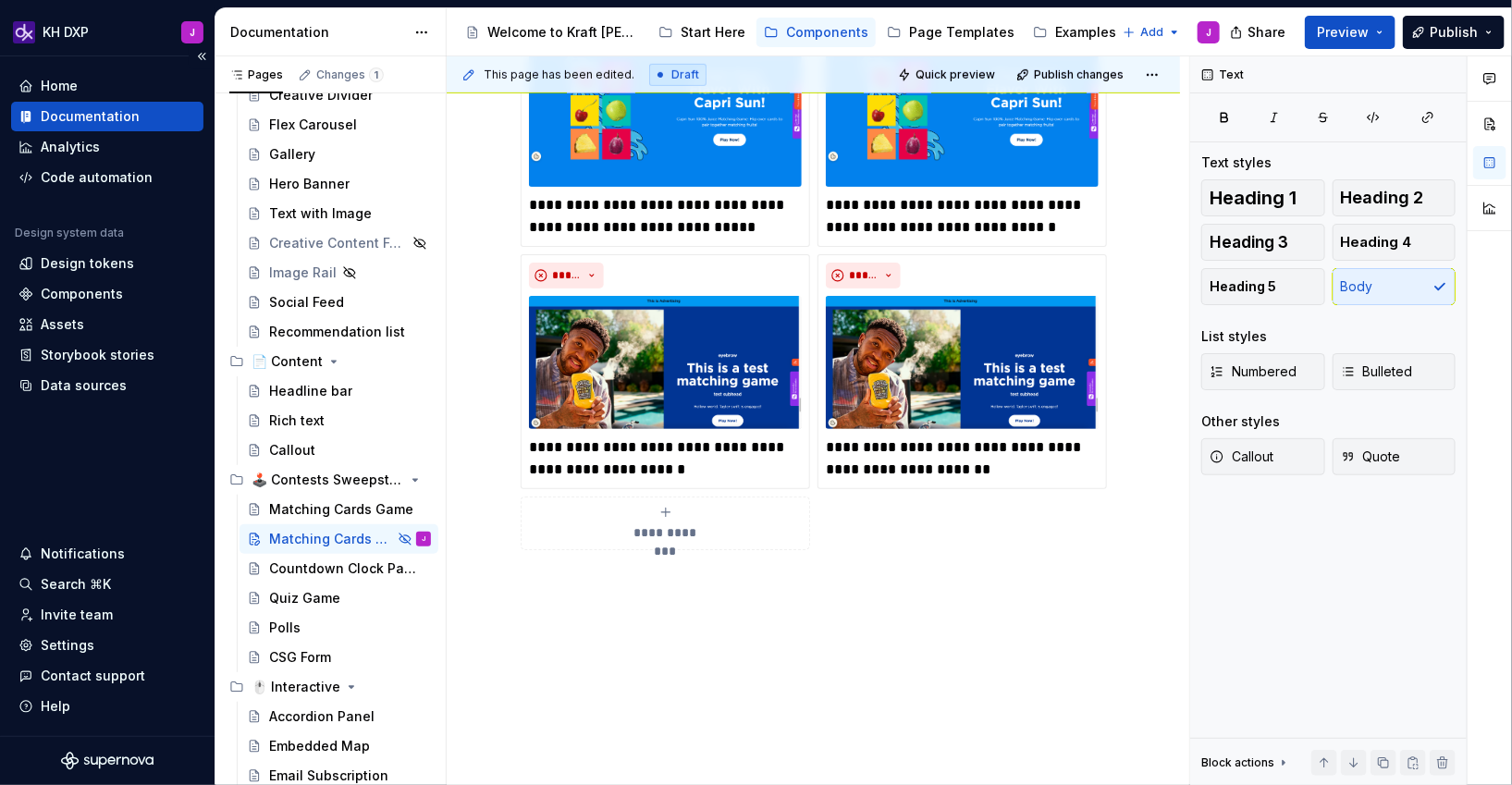
scroll to position [493, 0]
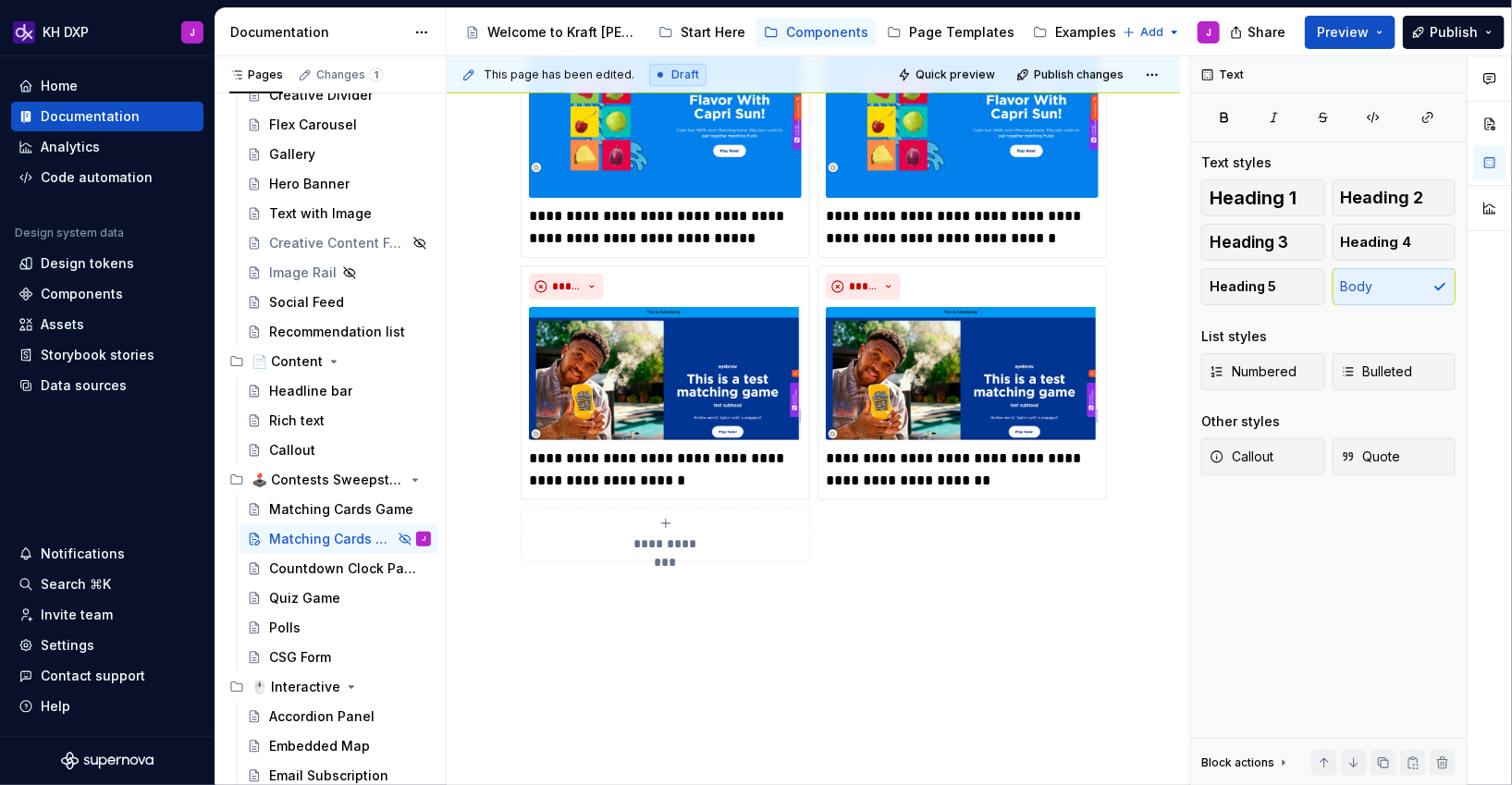
click at [646, 638] on div "**********" at bounding box center [813, 354] width 733 height 1019
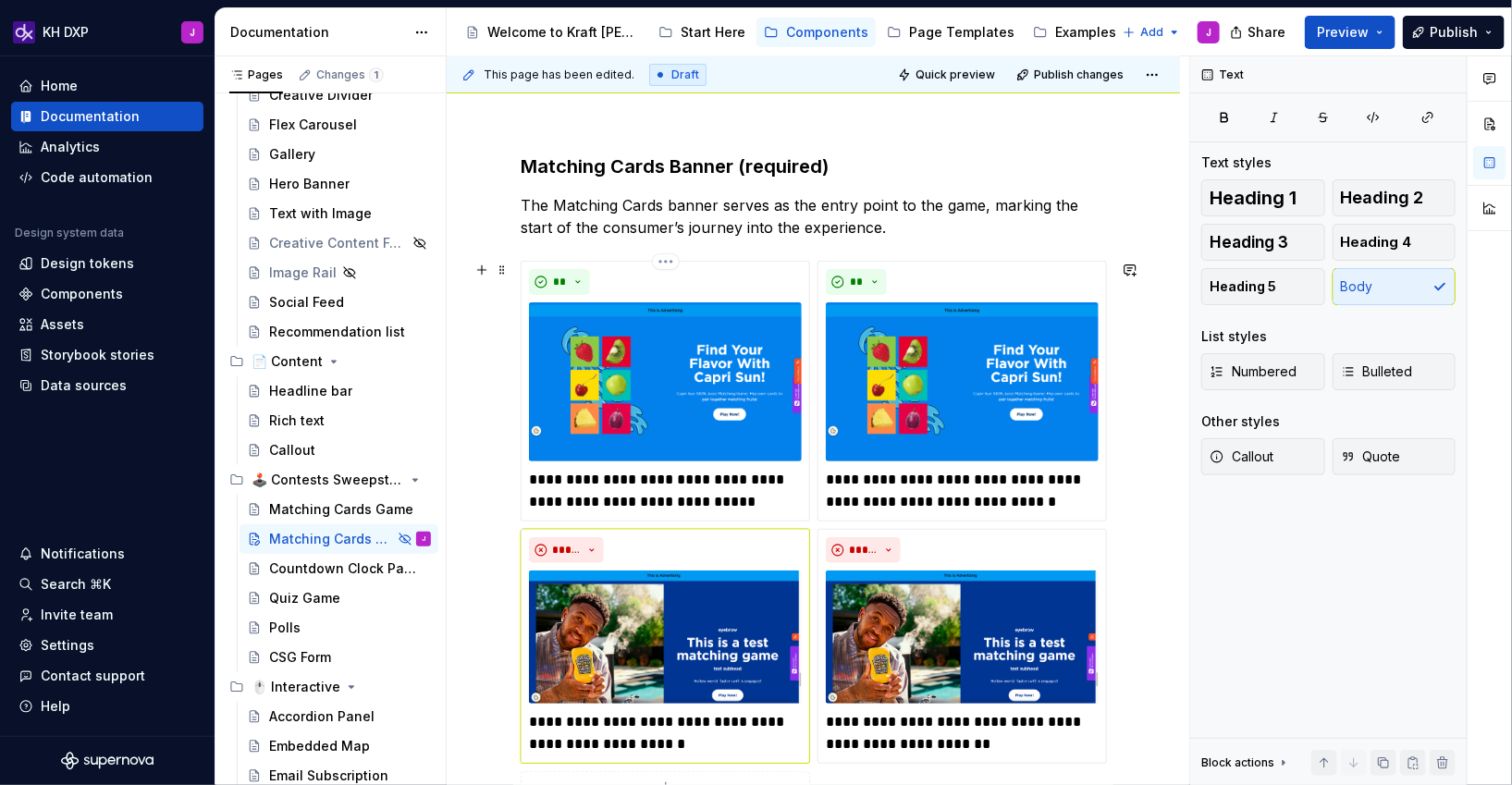
scroll to position [213, 0]
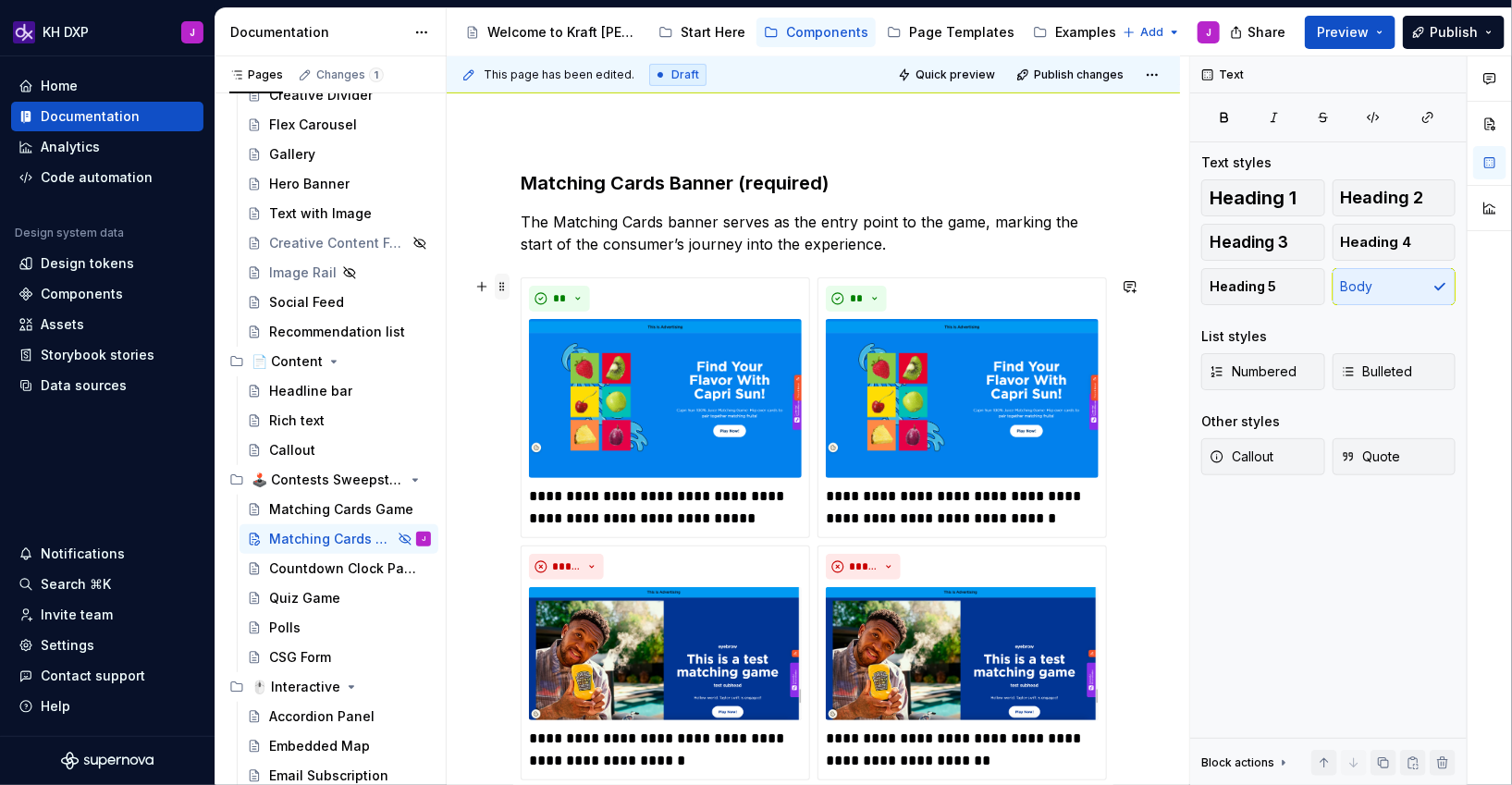
click at [503, 287] on span at bounding box center [502, 287] width 15 height 26
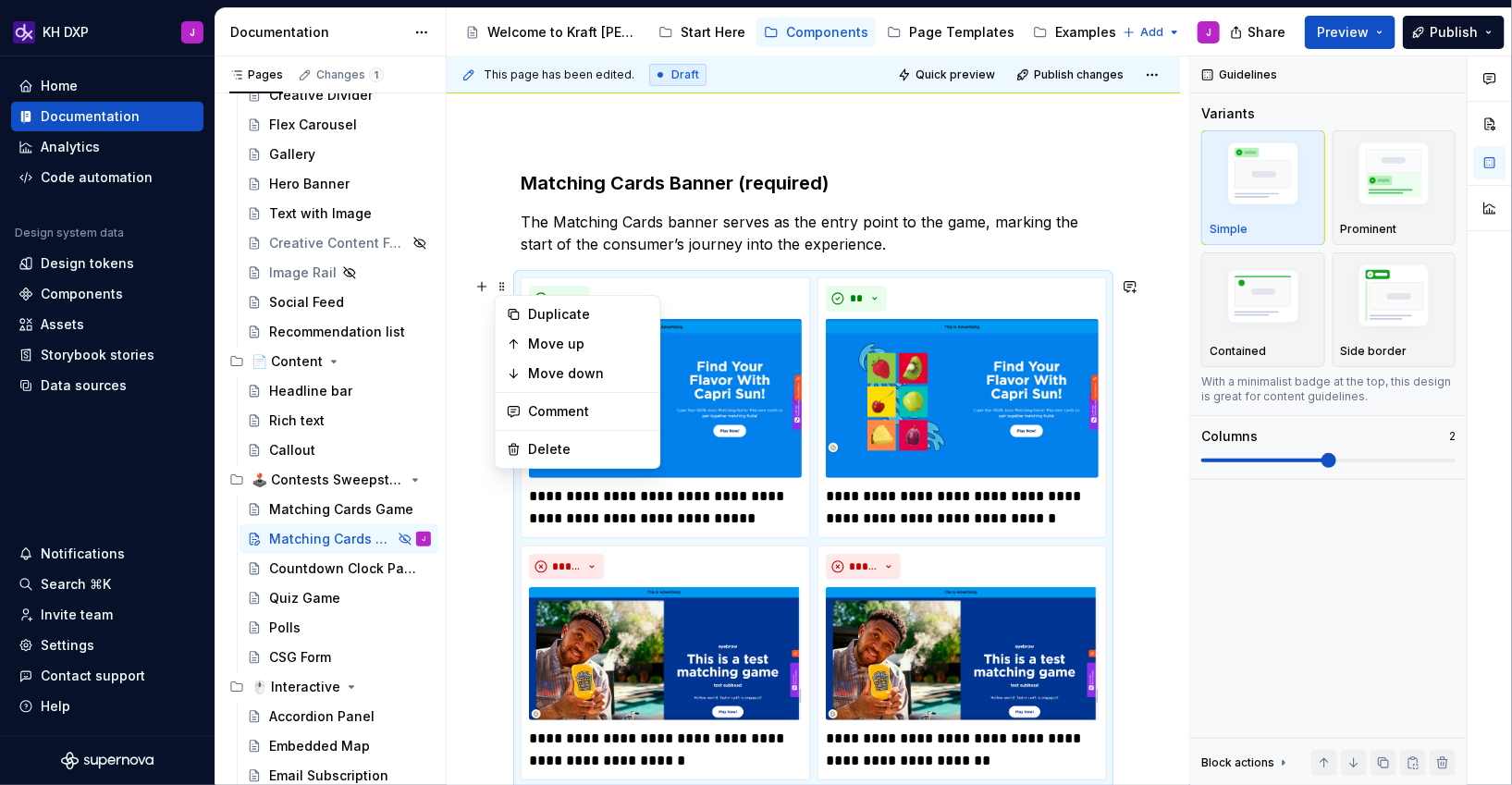
click at [864, 248] on p "The Matching Cards banner serves as the entry point to the game, marking the st…" at bounding box center [814, 233] width 586 height 44
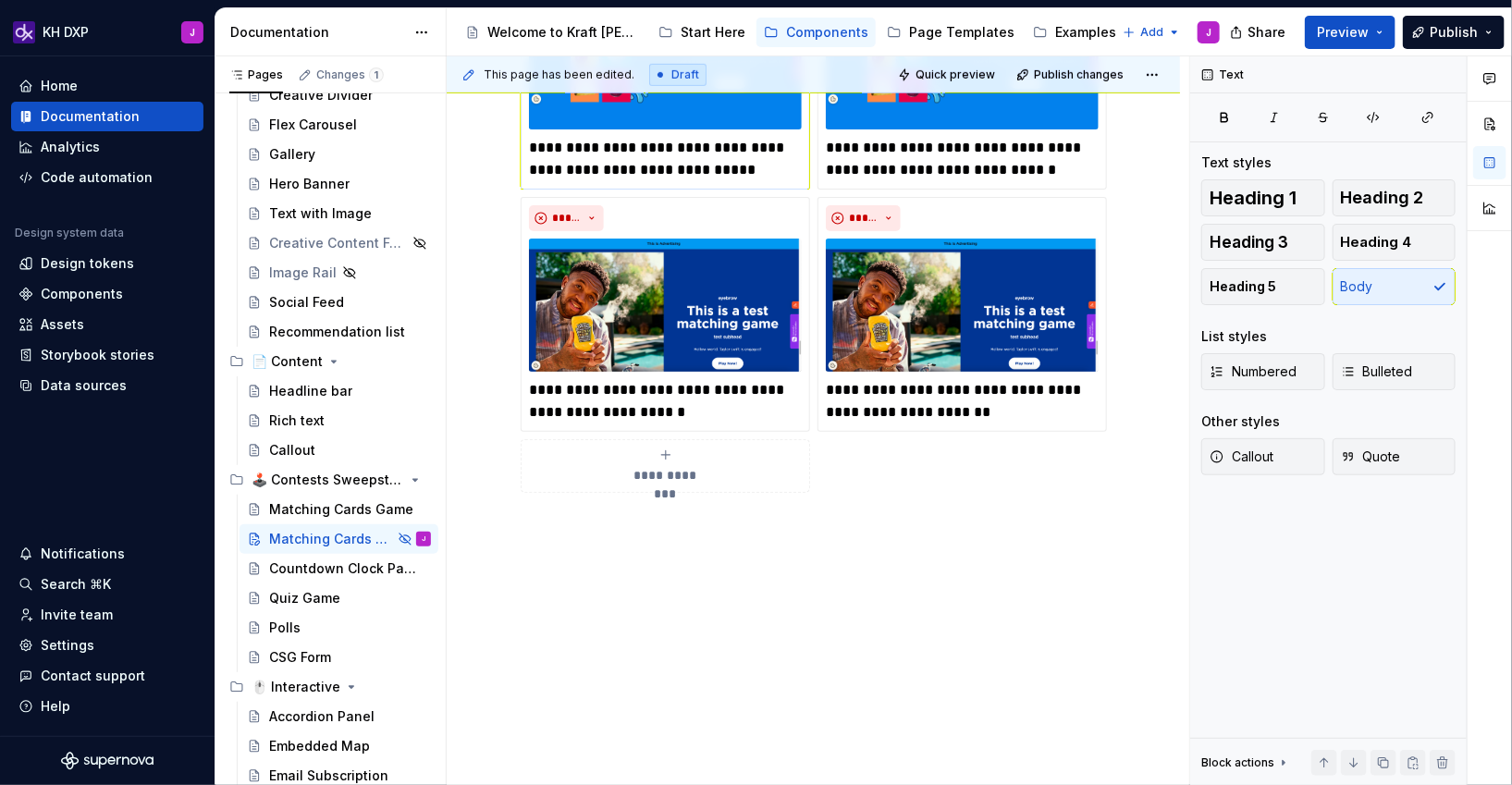
scroll to position [570, 0]
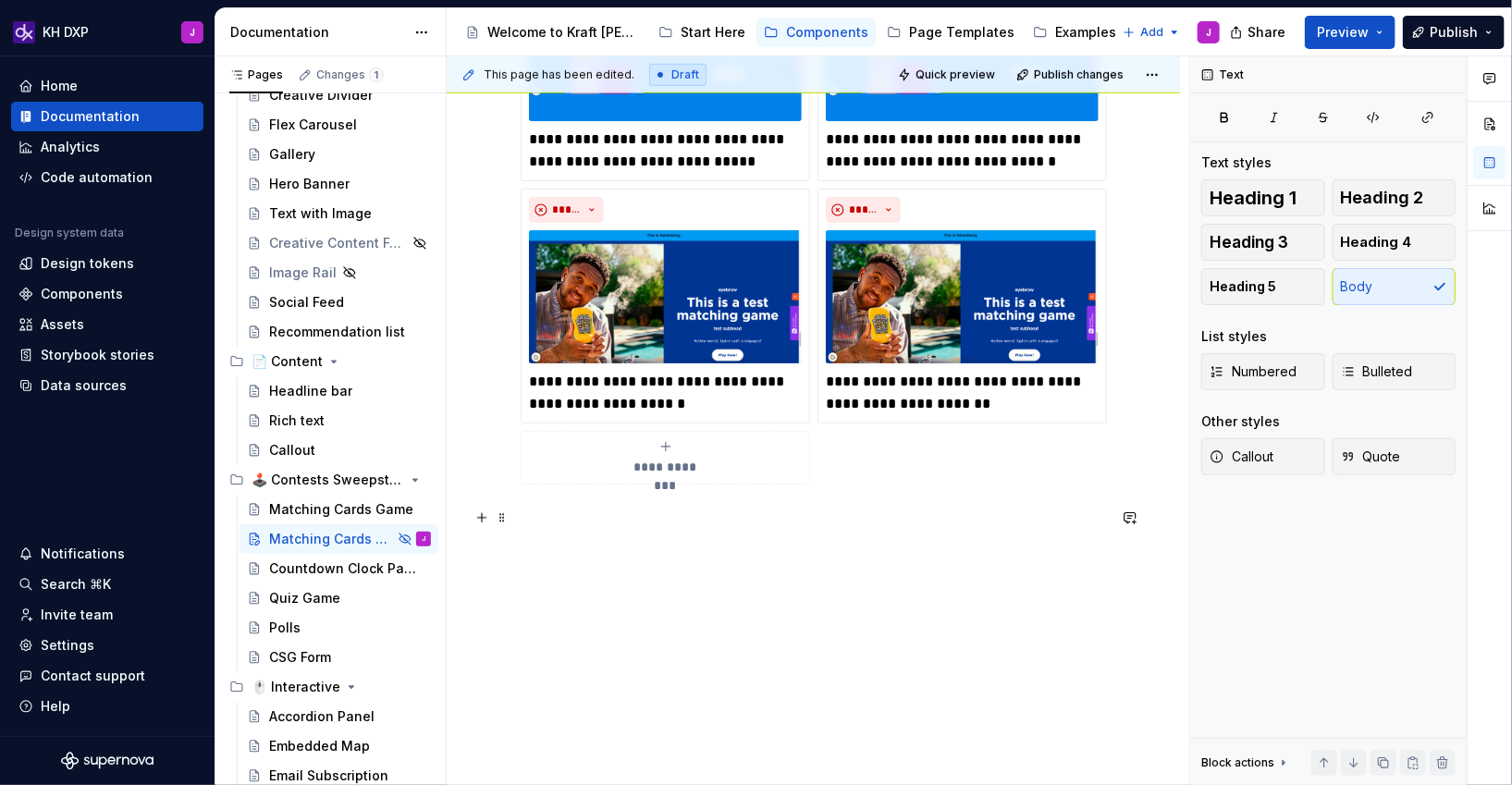
click at [659, 527] on p at bounding box center [814, 518] width 586 height 23
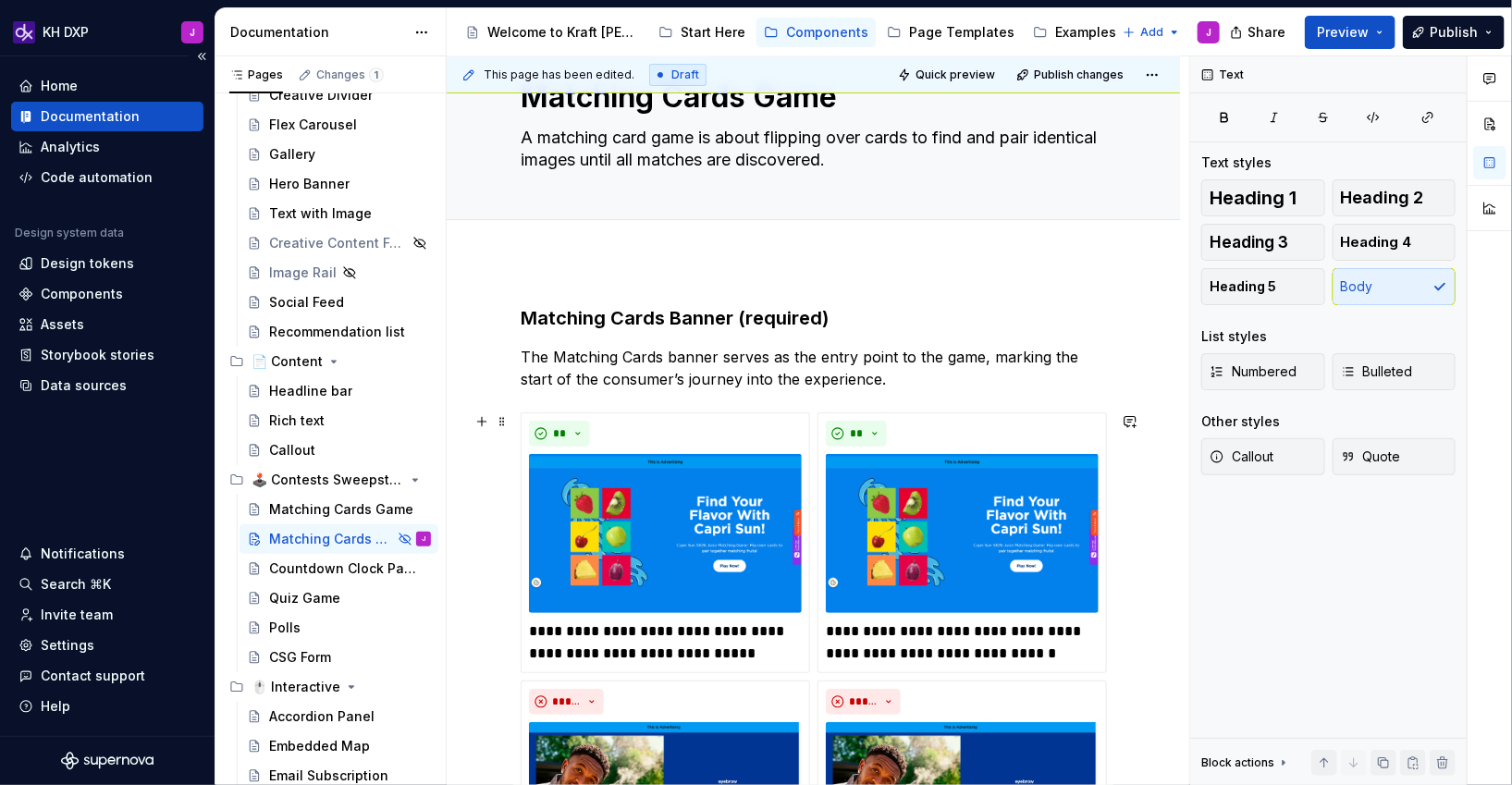
scroll to position [0, 0]
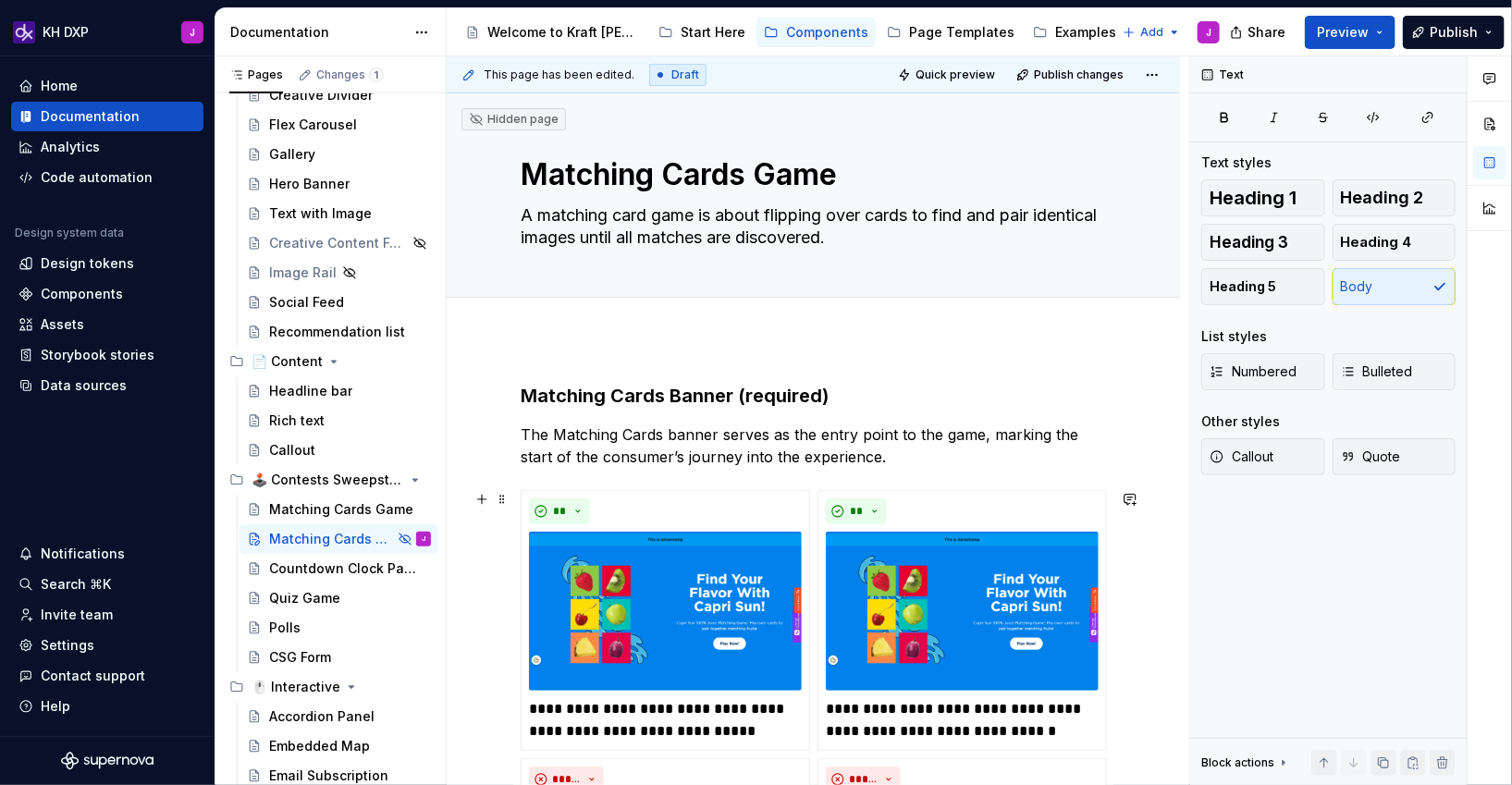
click at [812, 440] on p "The Matching Cards banner serves as the entry point to the game, marking the st…" at bounding box center [814, 445] width 586 height 44
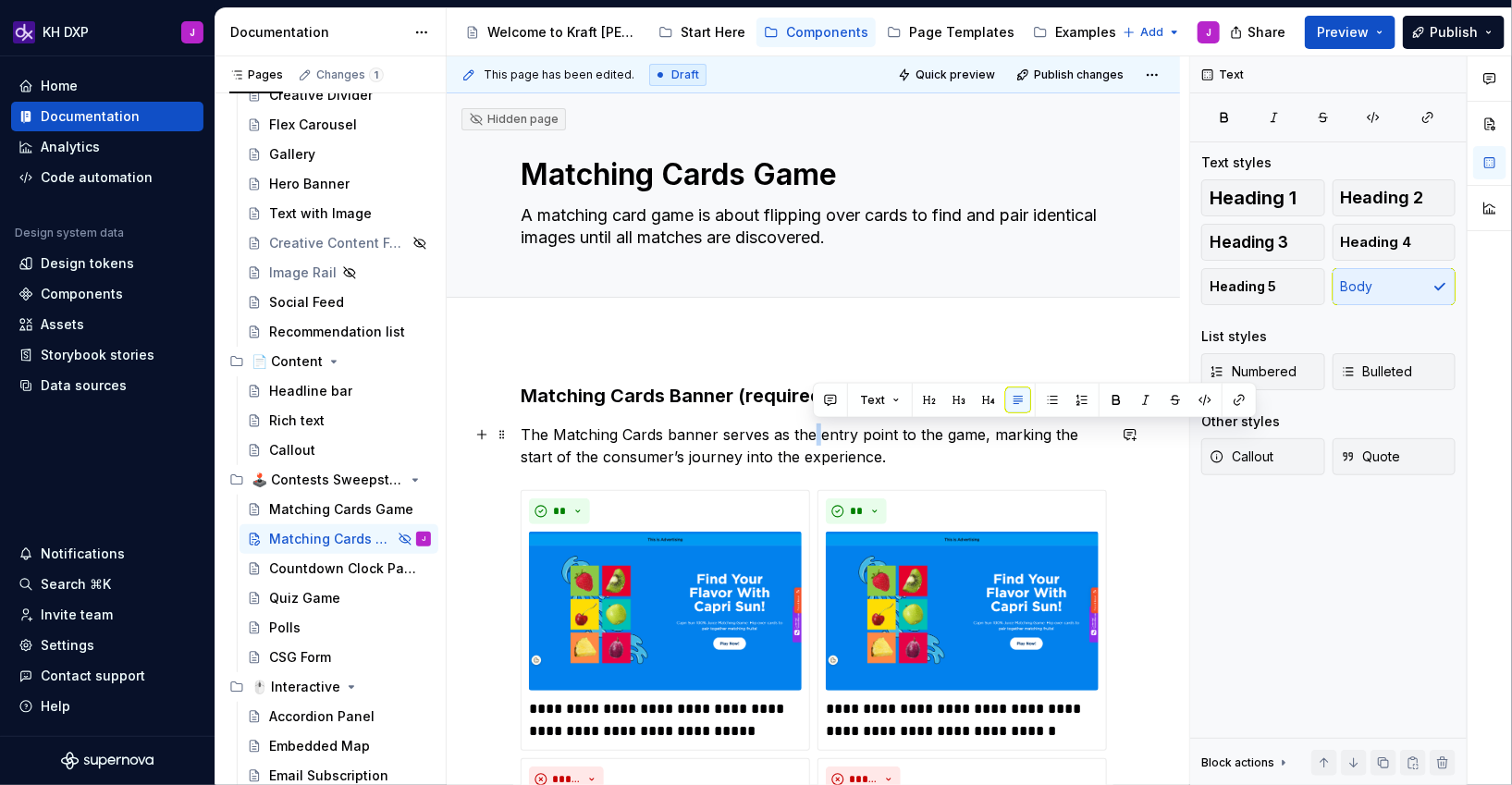
click at [812, 440] on p "The Matching Cards banner serves as the entry point to the game, marking the st…" at bounding box center [814, 445] width 586 height 44
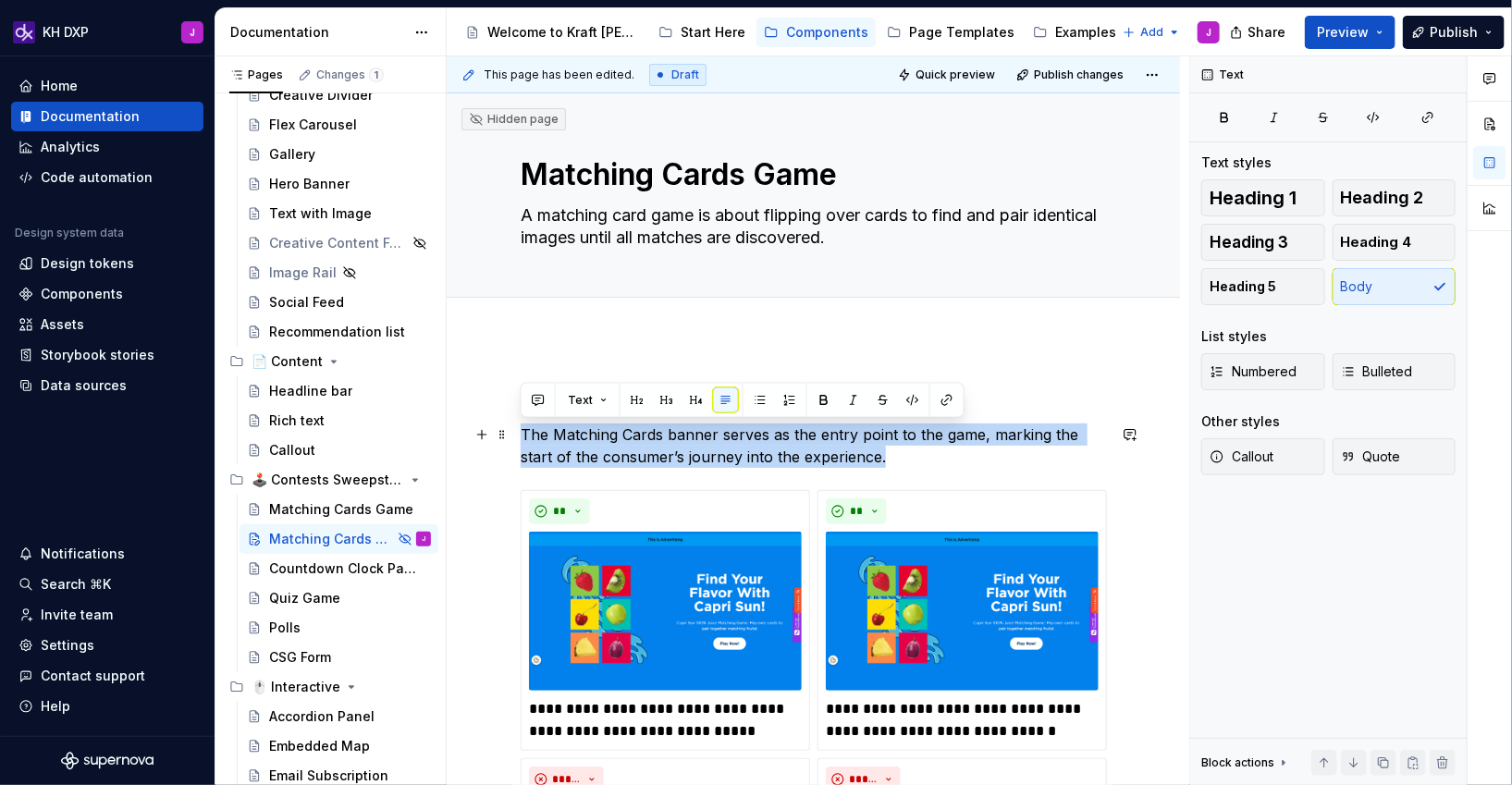
click at [879, 436] on p "The Matching Cards banner serves as the entry point to the game, marking the st…" at bounding box center [814, 445] width 586 height 44
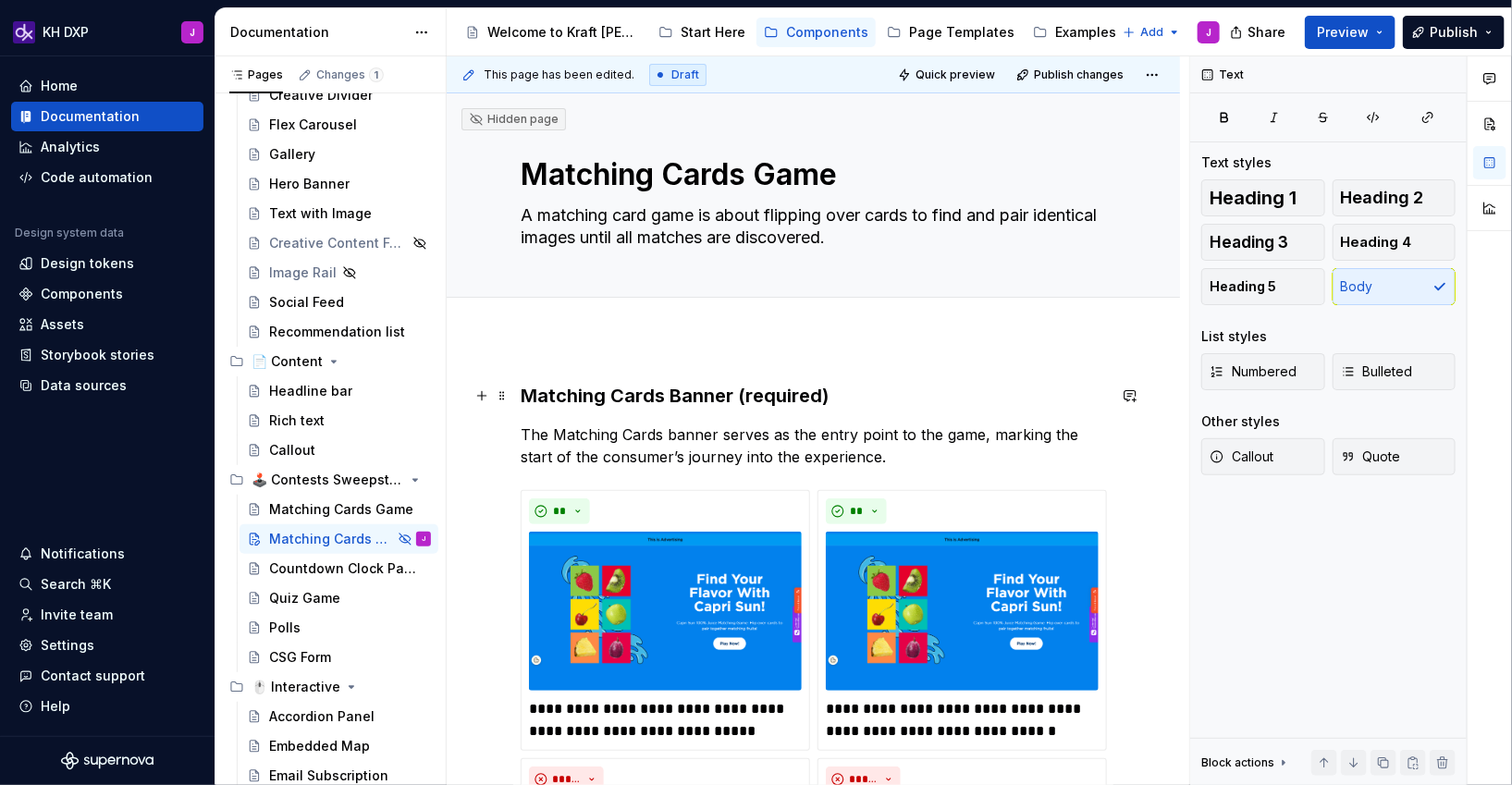
click at [863, 383] on h3 "Matching Cards Banner (required)" at bounding box center [814, 396] width 586 height 26
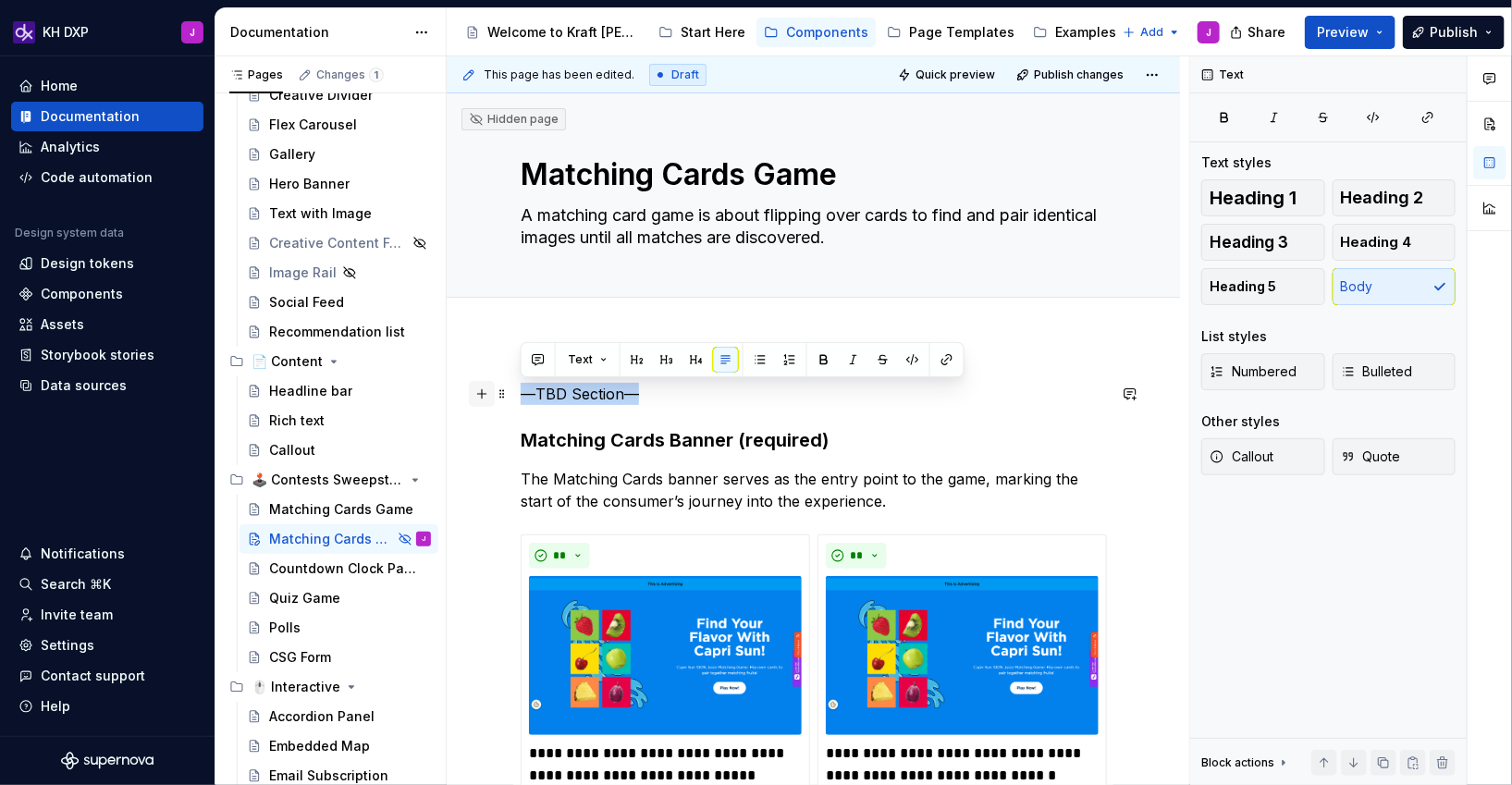
drag, startPoint x: 664, startPoint y: 401, endPoint x: 472, endPoint y: 394, distance: 192.1
click at [521, 394] on div "**********" at bounding box center [814, 775] width 586 height 783
copy p "—TBD Section—"
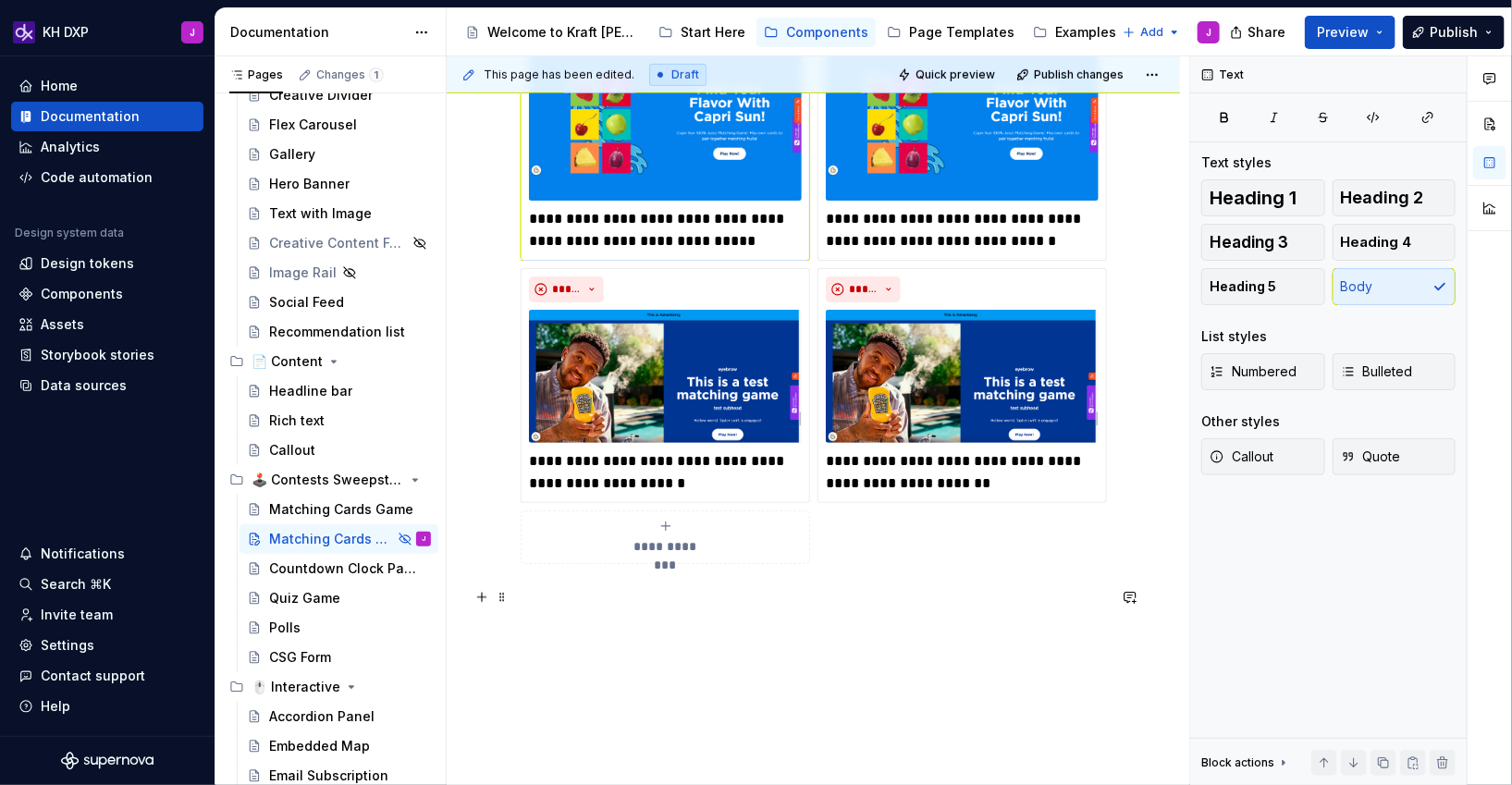
scroll to position [614, 0]
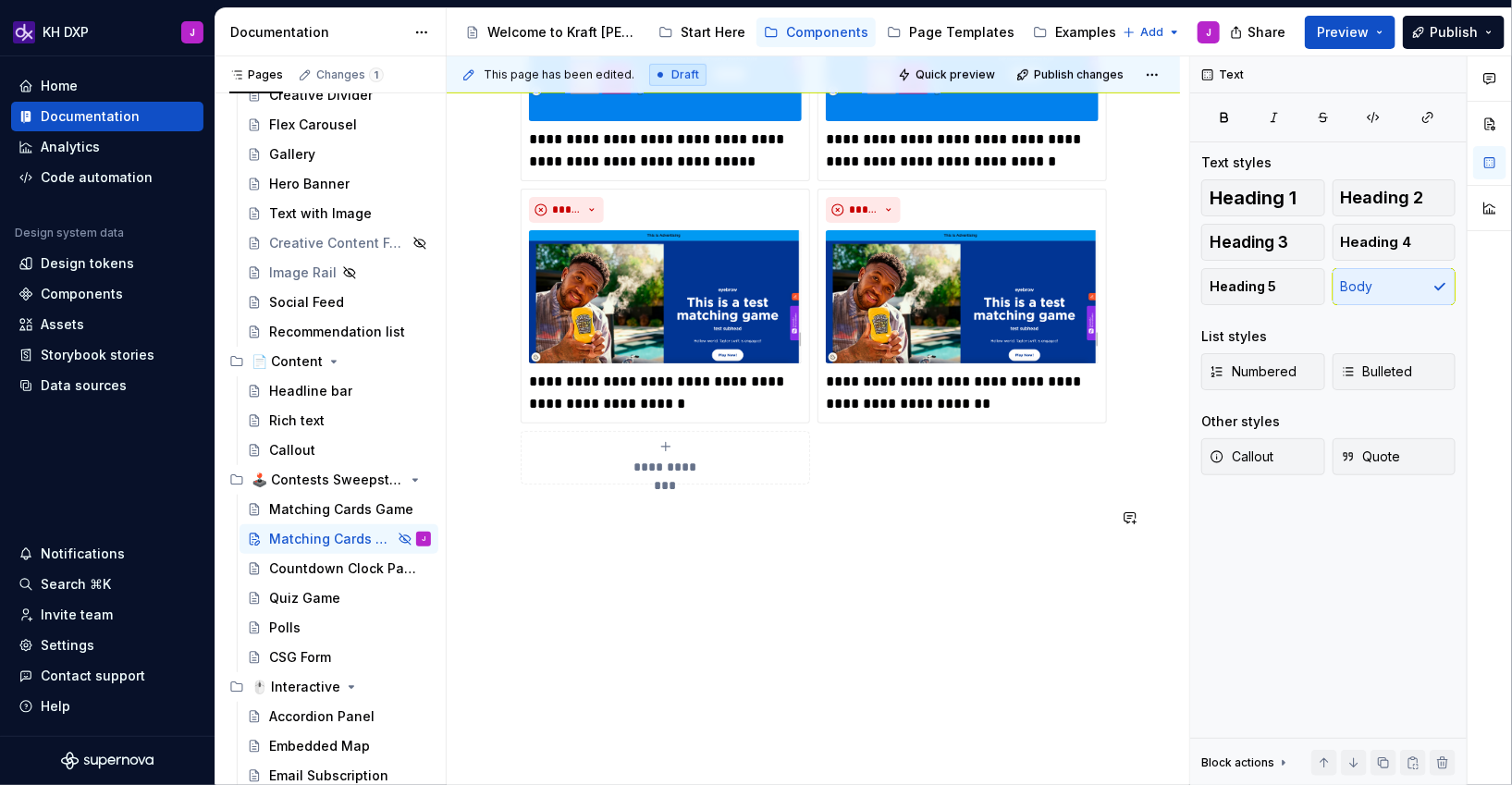
click at [650, 533] on div "**********" at bounding box center [814, 161] width 586 height 783
click at [595, 584] on div "**********" at bounding box center [813, 255] width 733 height 1063
click at [588, 550] on p at bounding box center [814, 551] width 586 height 23
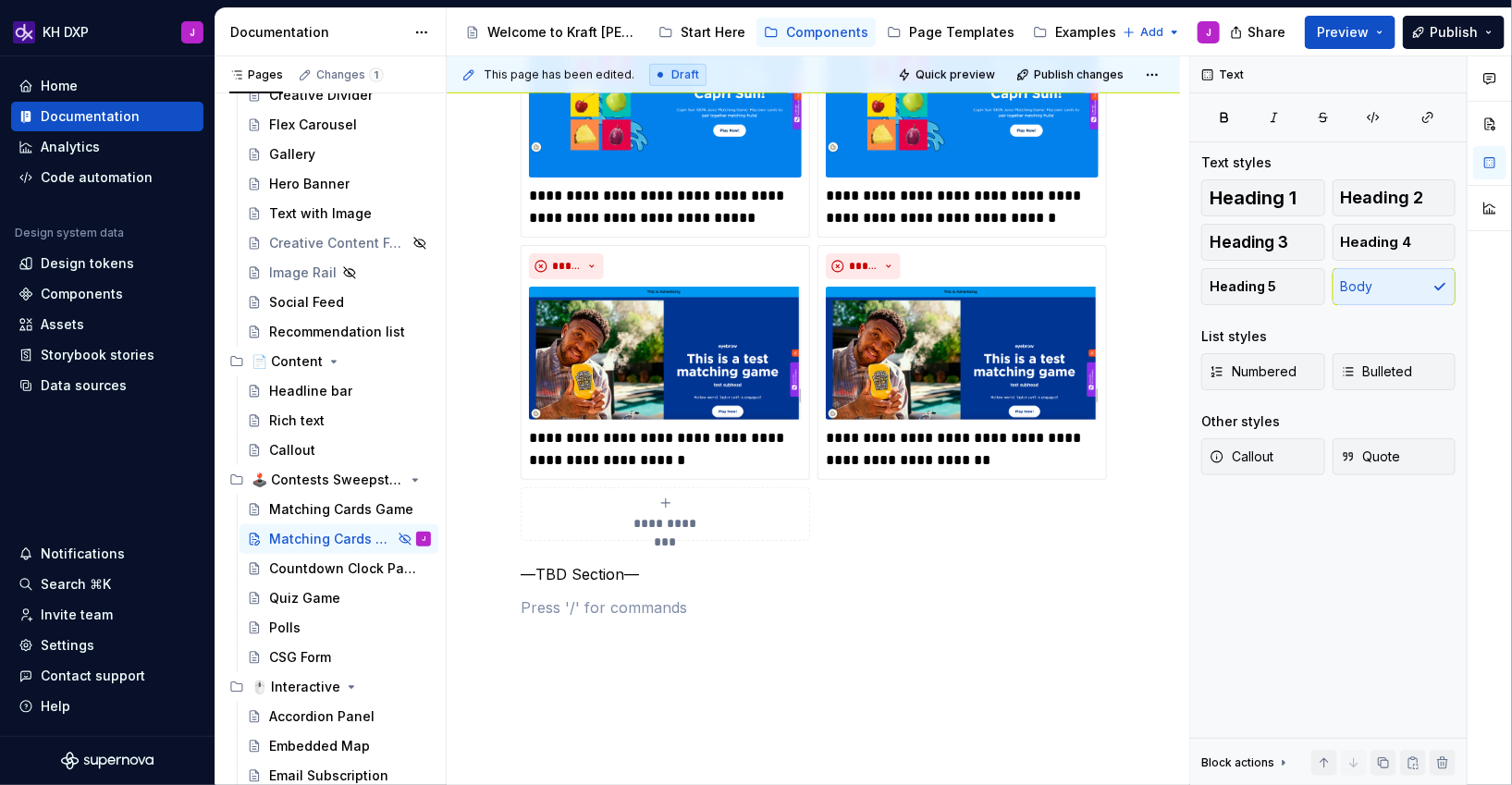
scroll to position [552, 0]
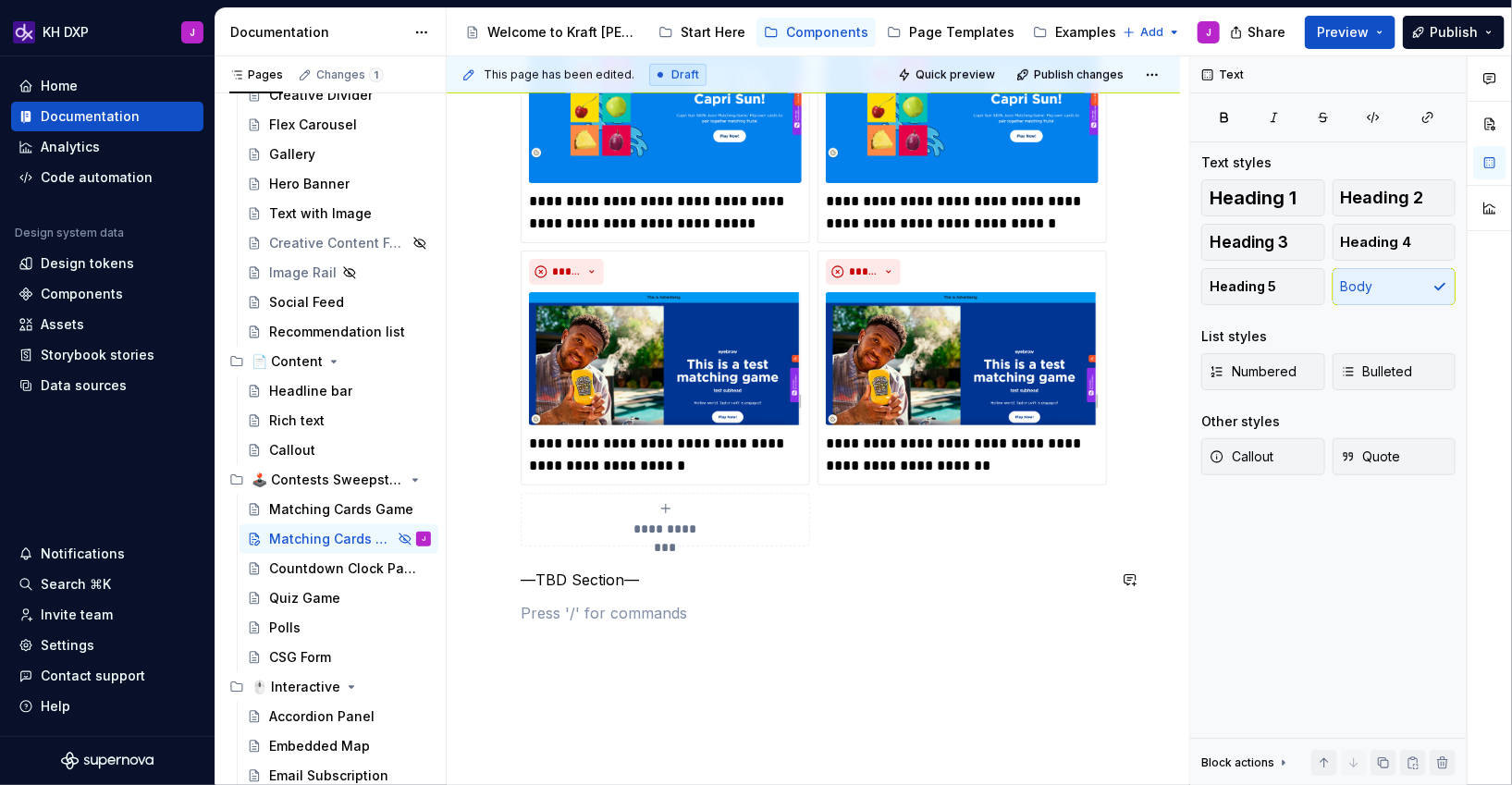
click at [619, 598] on div "**********" at bounding box center [814, 227] width 586 height 793
click at [614, 604] on strong "or-MatchingCards" at bounding box center [588, 613] width 136 height 19
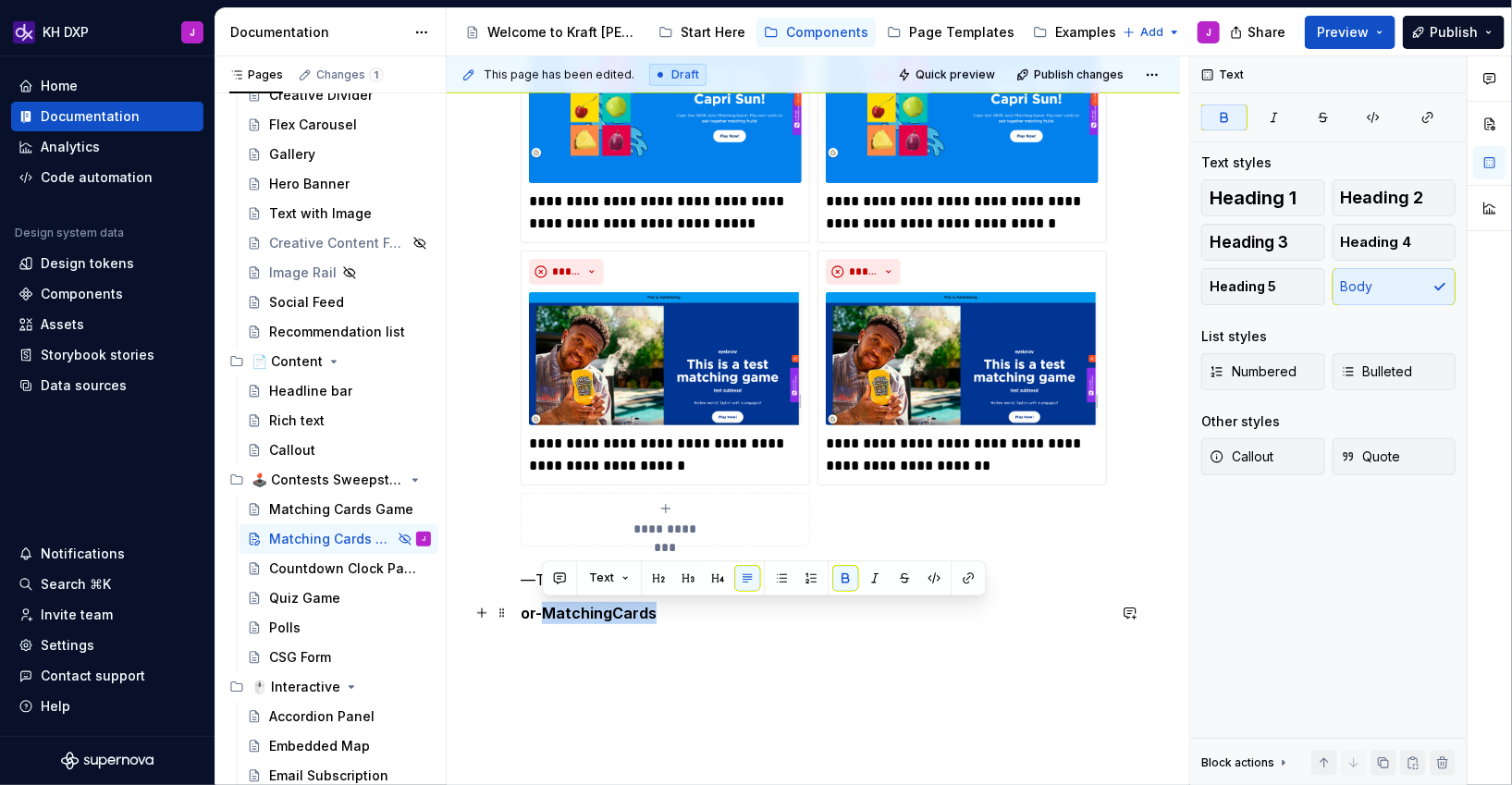
click at [614, 604] on strong "or-MatchingCards" at bounding box center [588, 613] width 136 height 19
click at [1285, 247] on span "Heading 3" at bounding box center [1249, 242] width 79 height 19
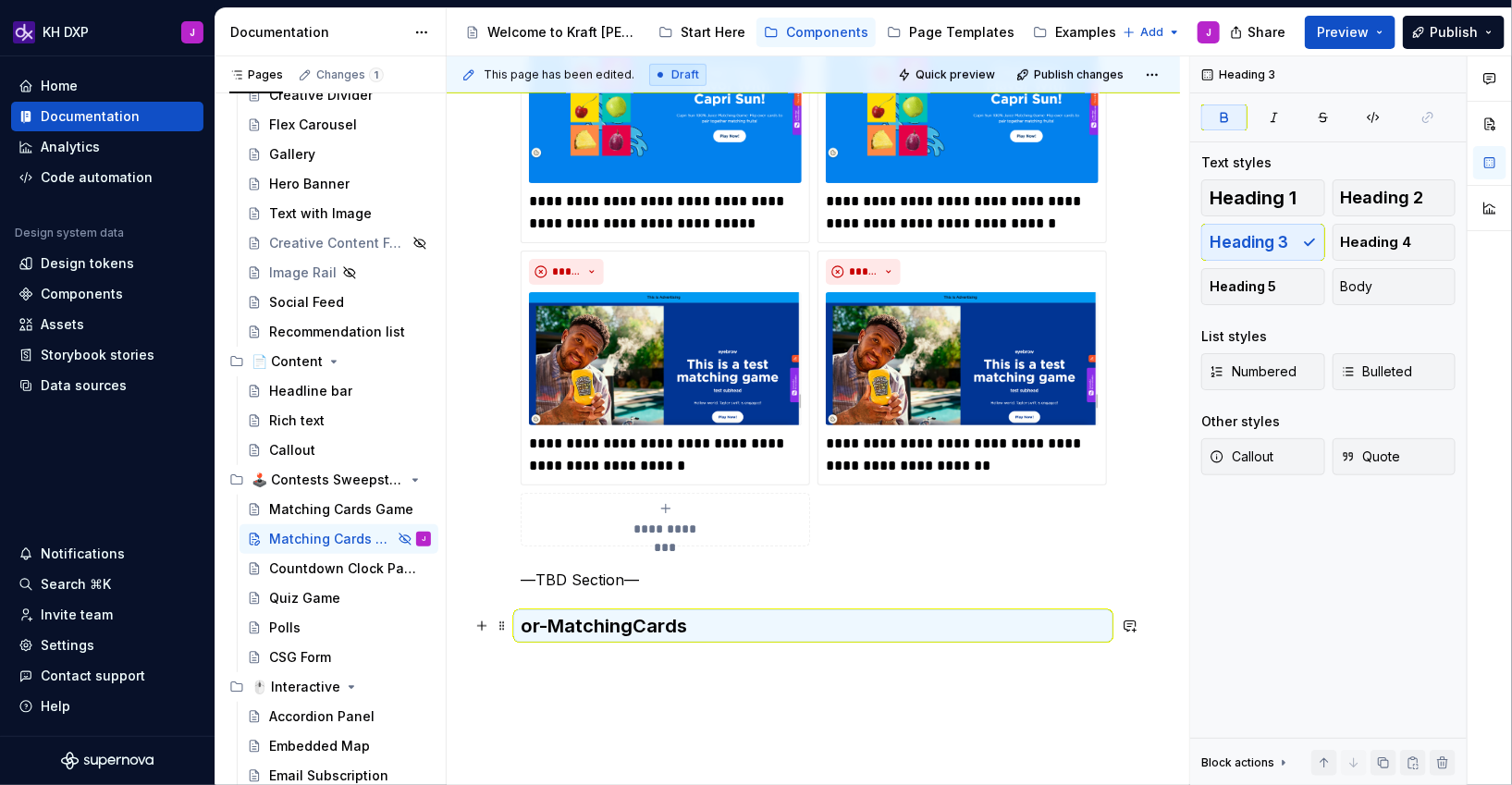
click at [716, 637] on h3 "or-MatchingCards" at bounding box center [814, 626] width 586 height 26
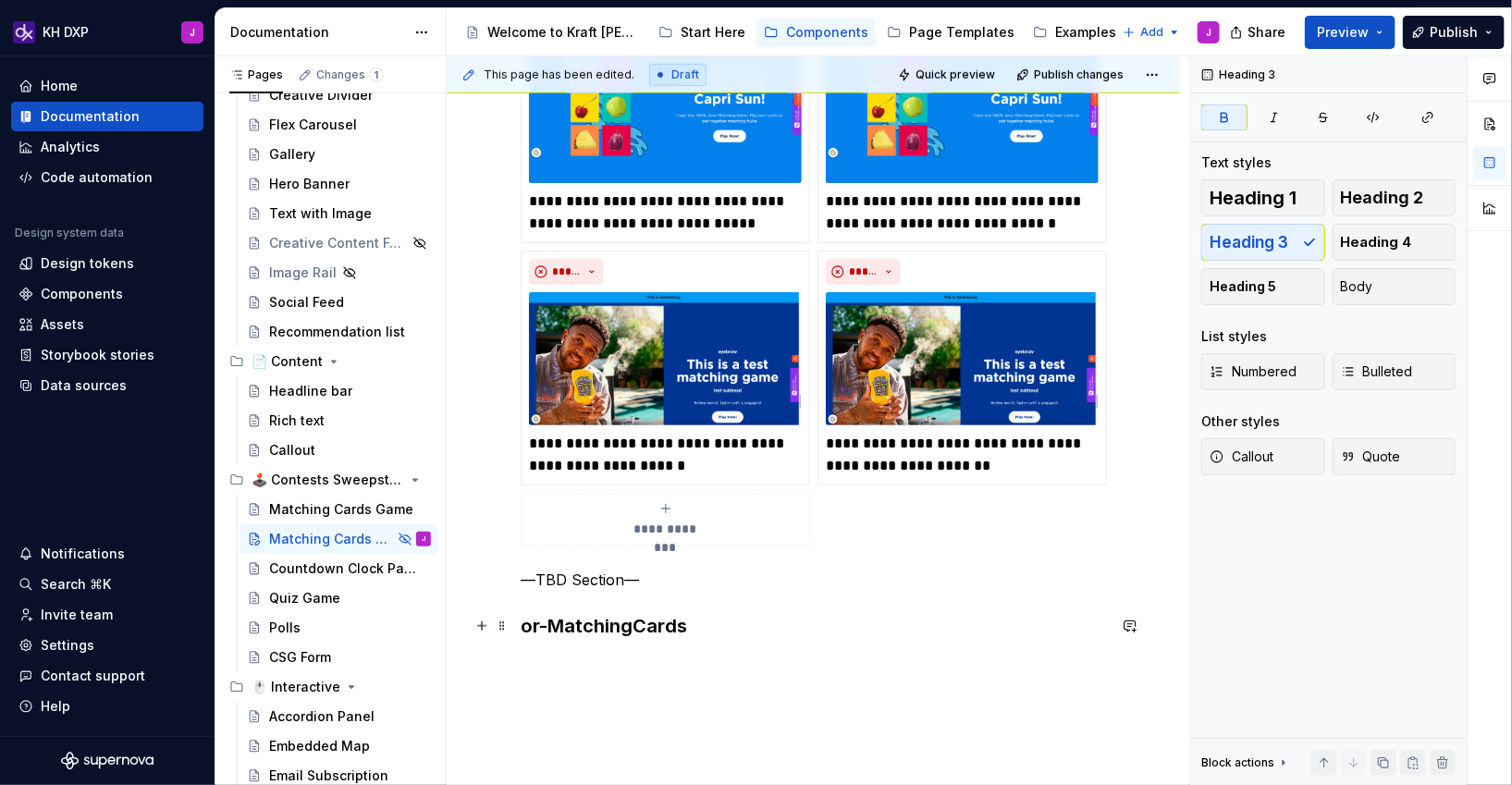
click at [741, 616] on h3 "or-MatchingCards" at bounding box center [814, 626] width 586 height 26
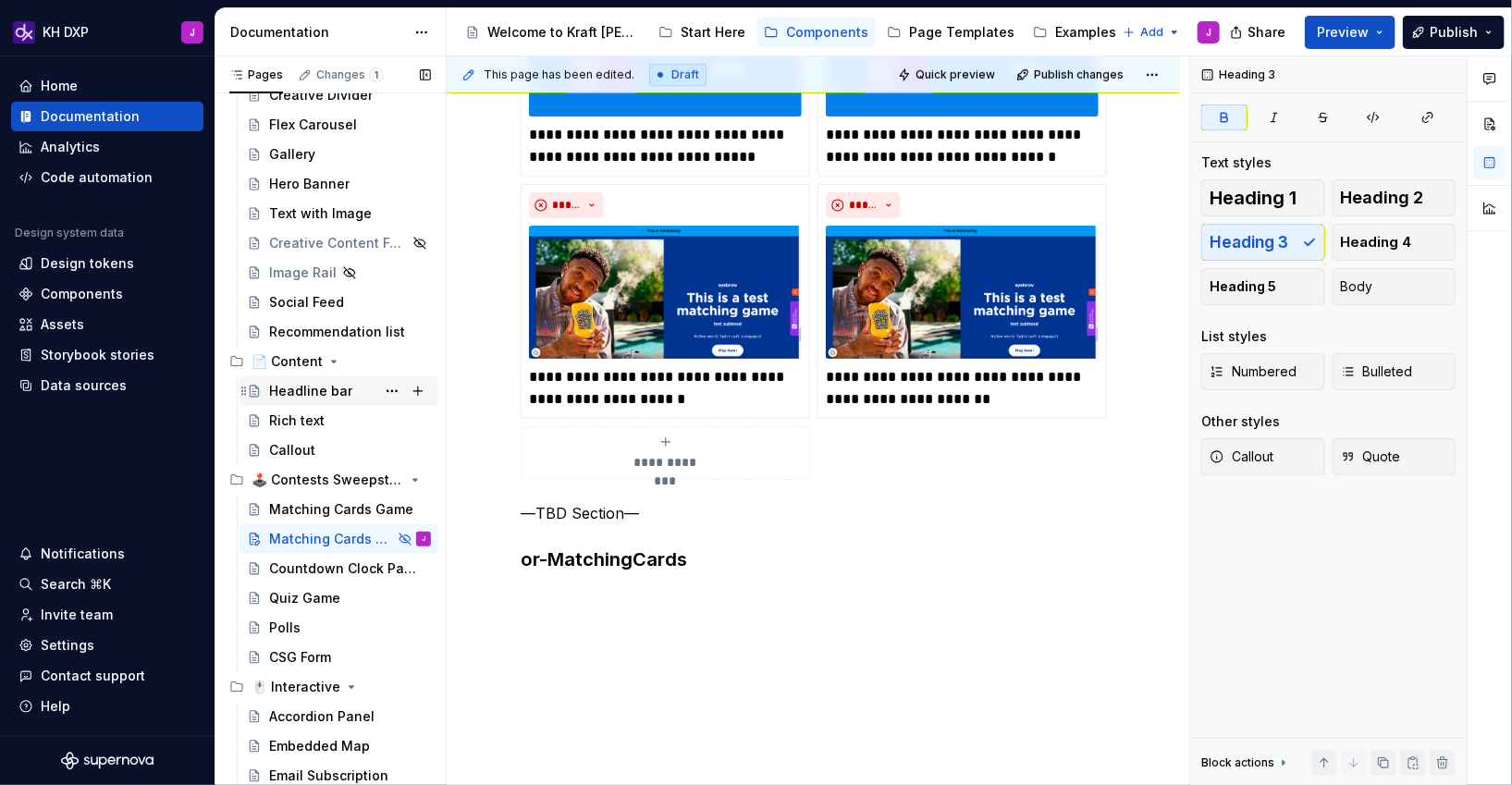
scroll to position [620, 0]
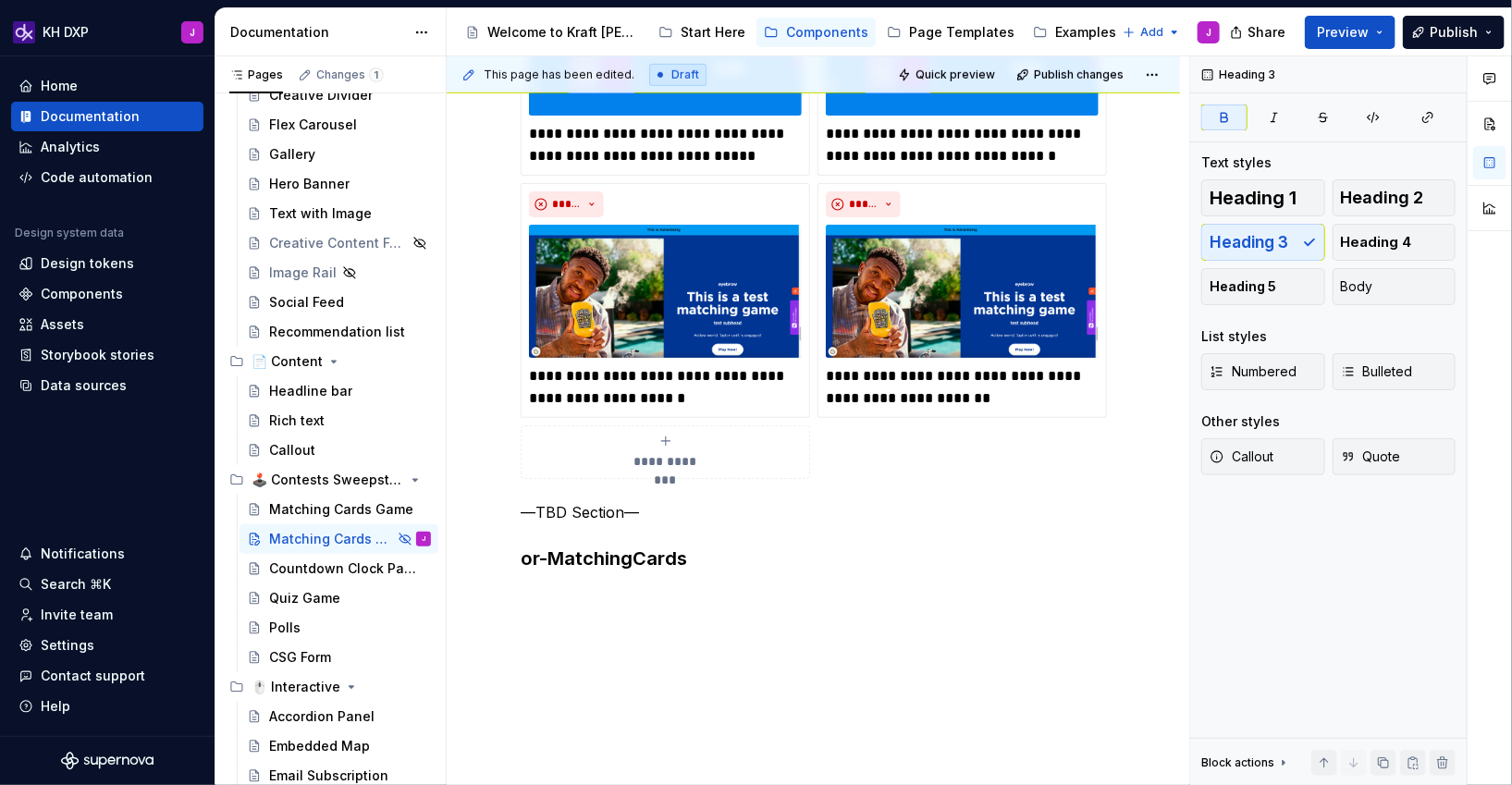
click at [615, 596] on div "**********" at bounding box center [813, 273] width 733 height 1111
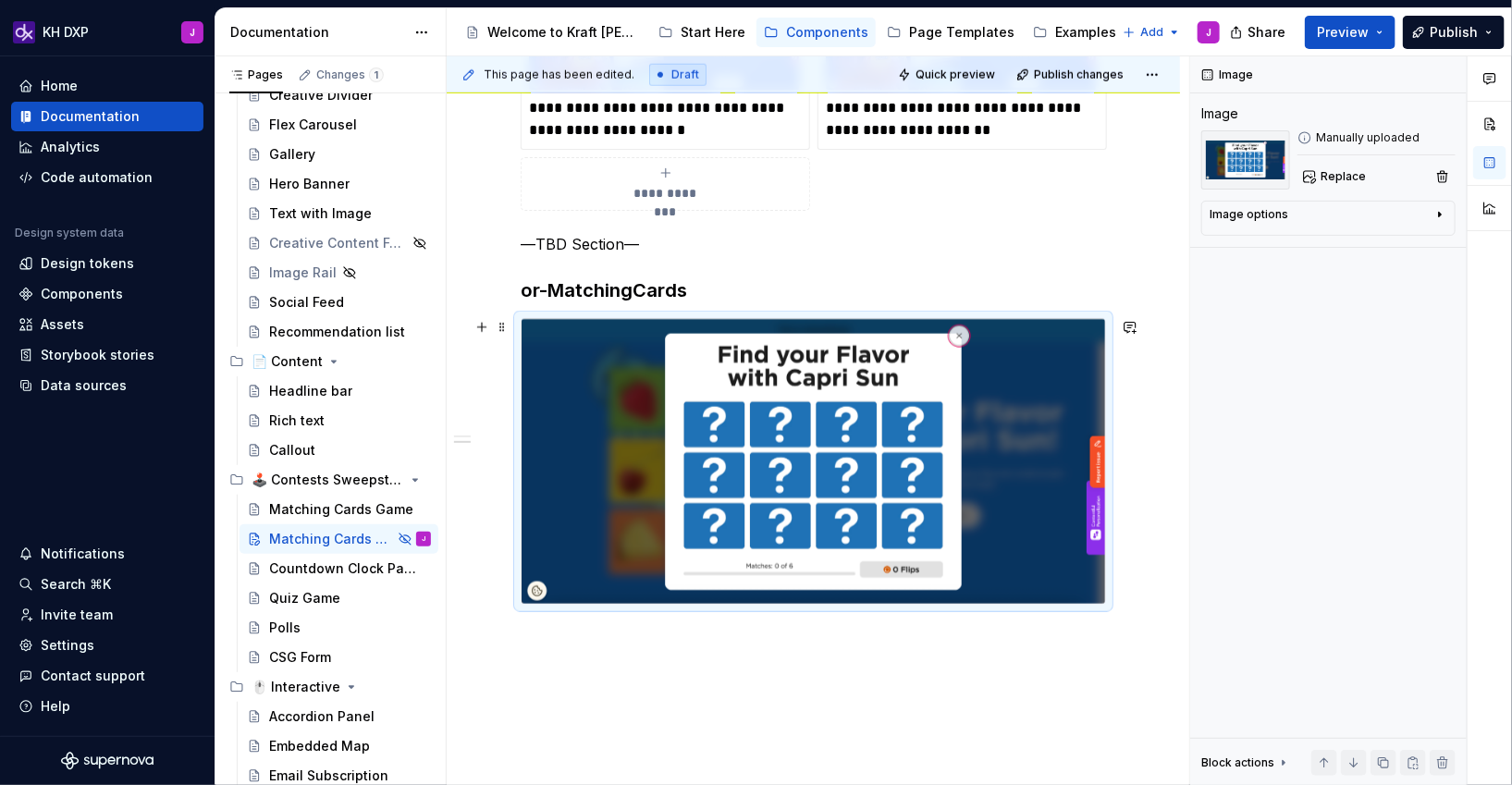
scroll to position [883, 0]
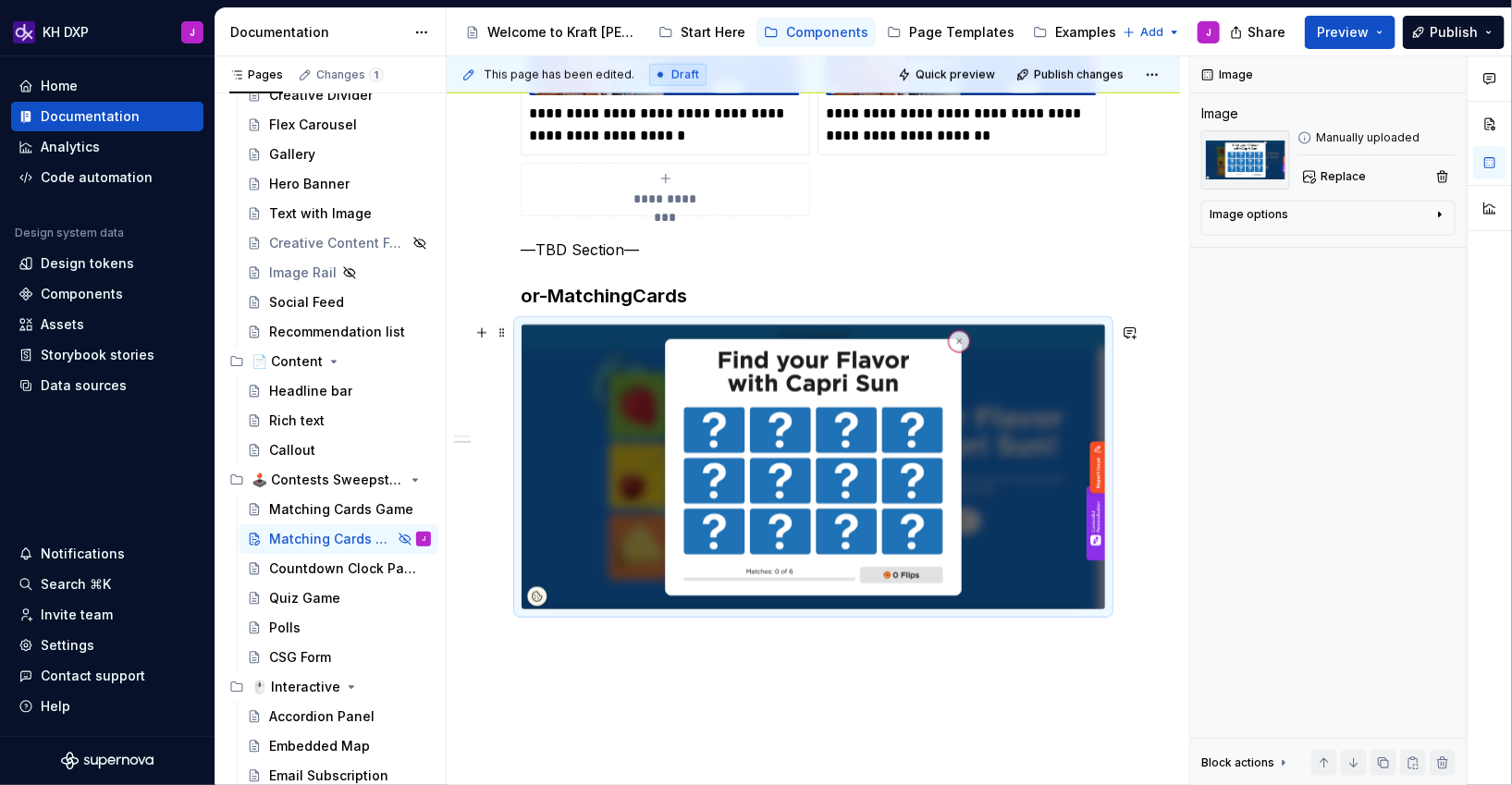
click at [736, 619] on div "**********" at bounding box center [814, 78] width 586 height 1155
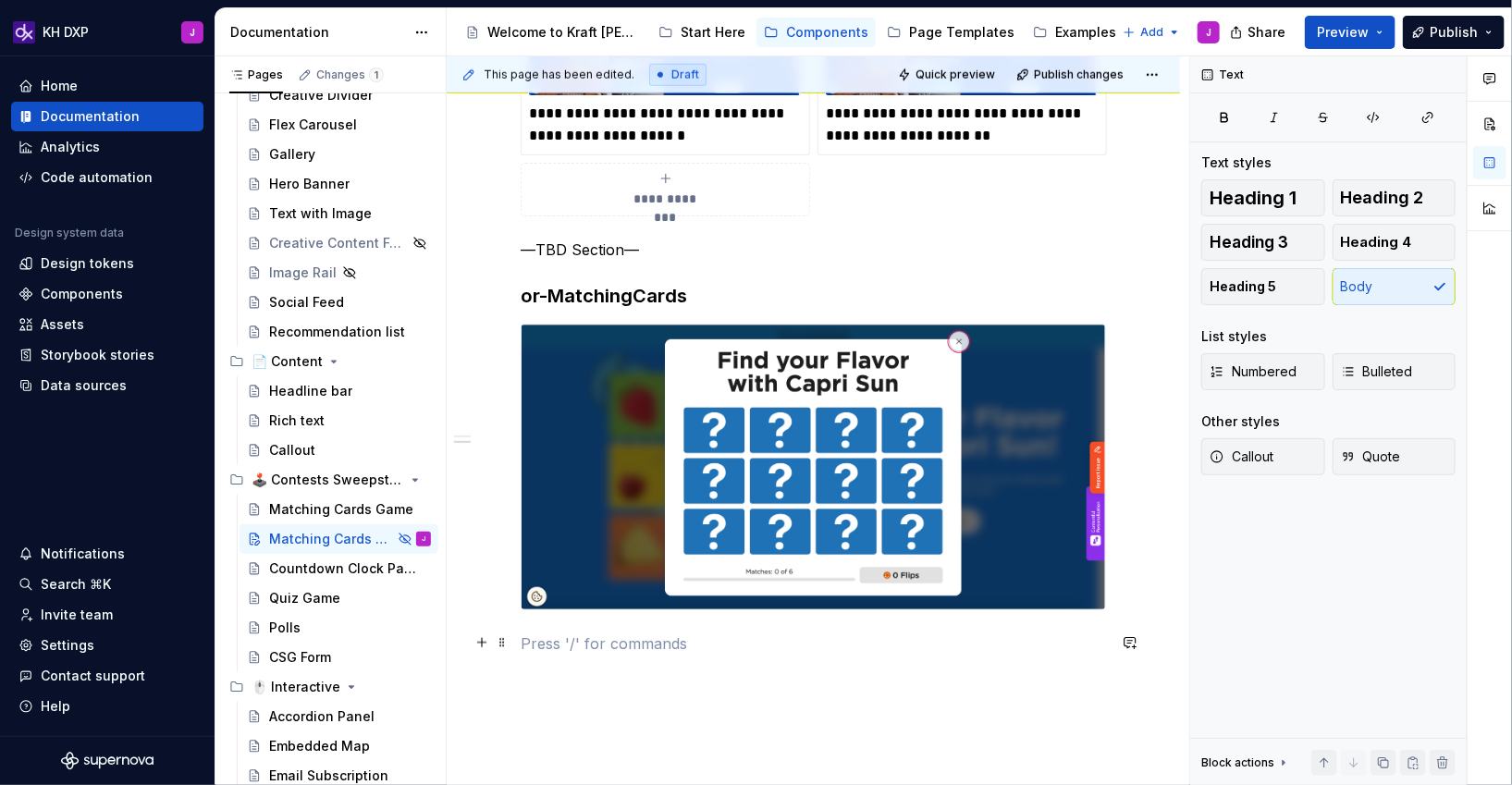
click at [732, 644] on p at bounding box center [814, 644] width 586 height 23
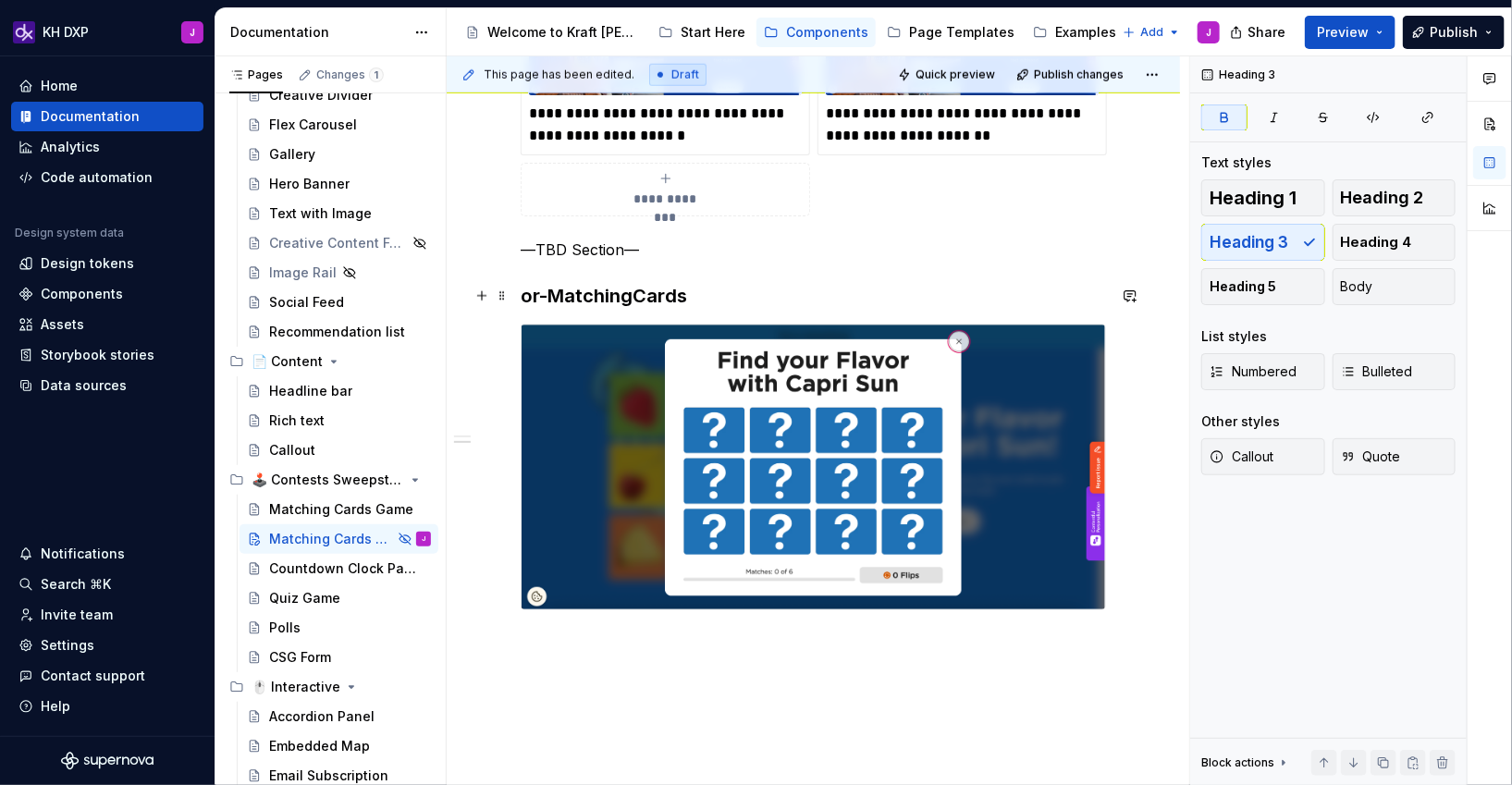
click at [706, 300] on h3 "or-MatchingCards" at bounding box center [814, 296] width 586 height 26
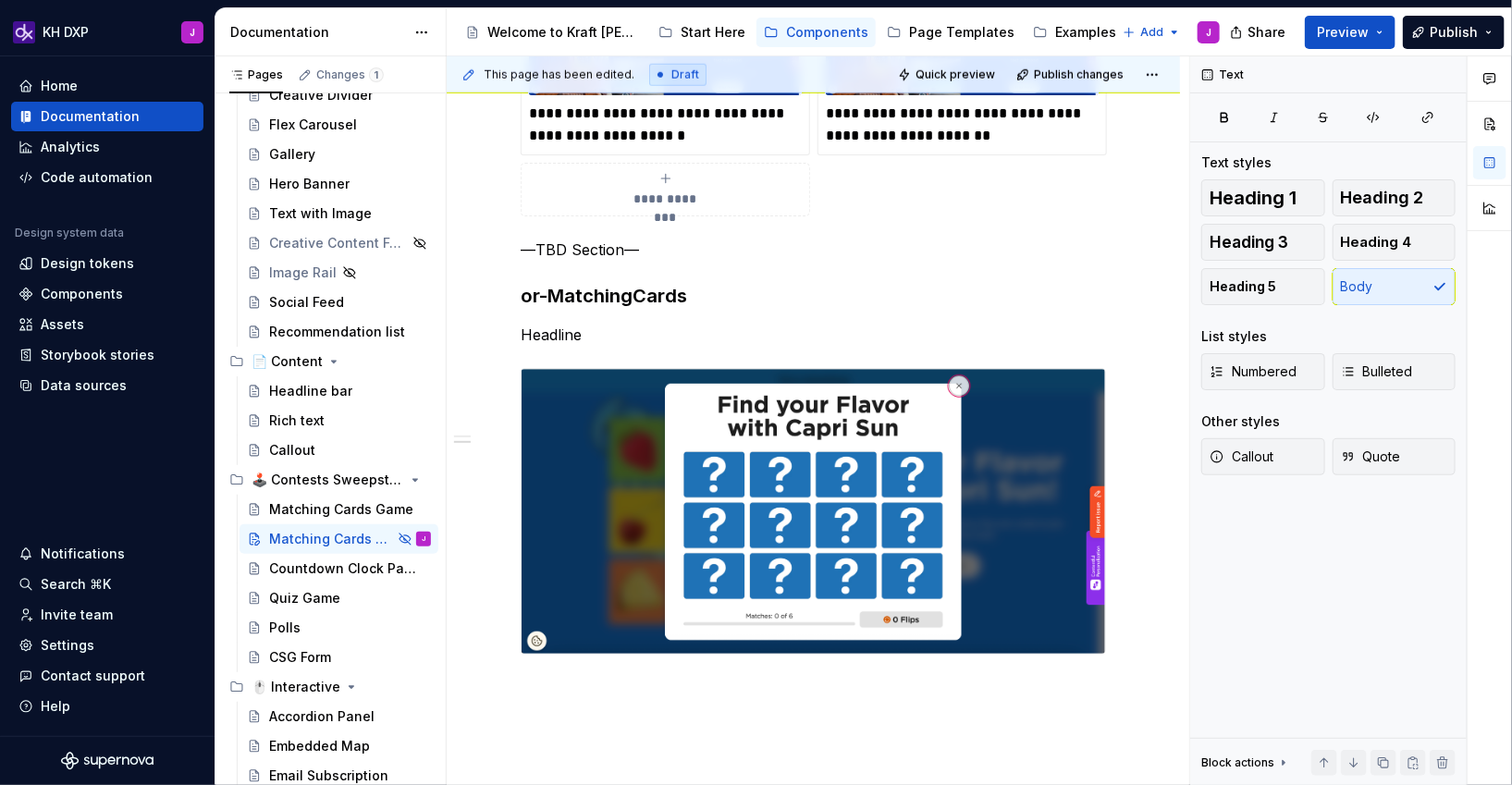
click at [576, 351] on div "**********" at bounding box center [814, 100] width 586 height 1199
click at [608, 333] on p "Headline" at bounding box center [814, 335] width 586 height 23
click at [619, 339] on p "Headline" at bounding box center [814, 335] width 586 height 23
click at [635, 331] on p "Headline" at bounding box center [814, 335] width 586 height 23
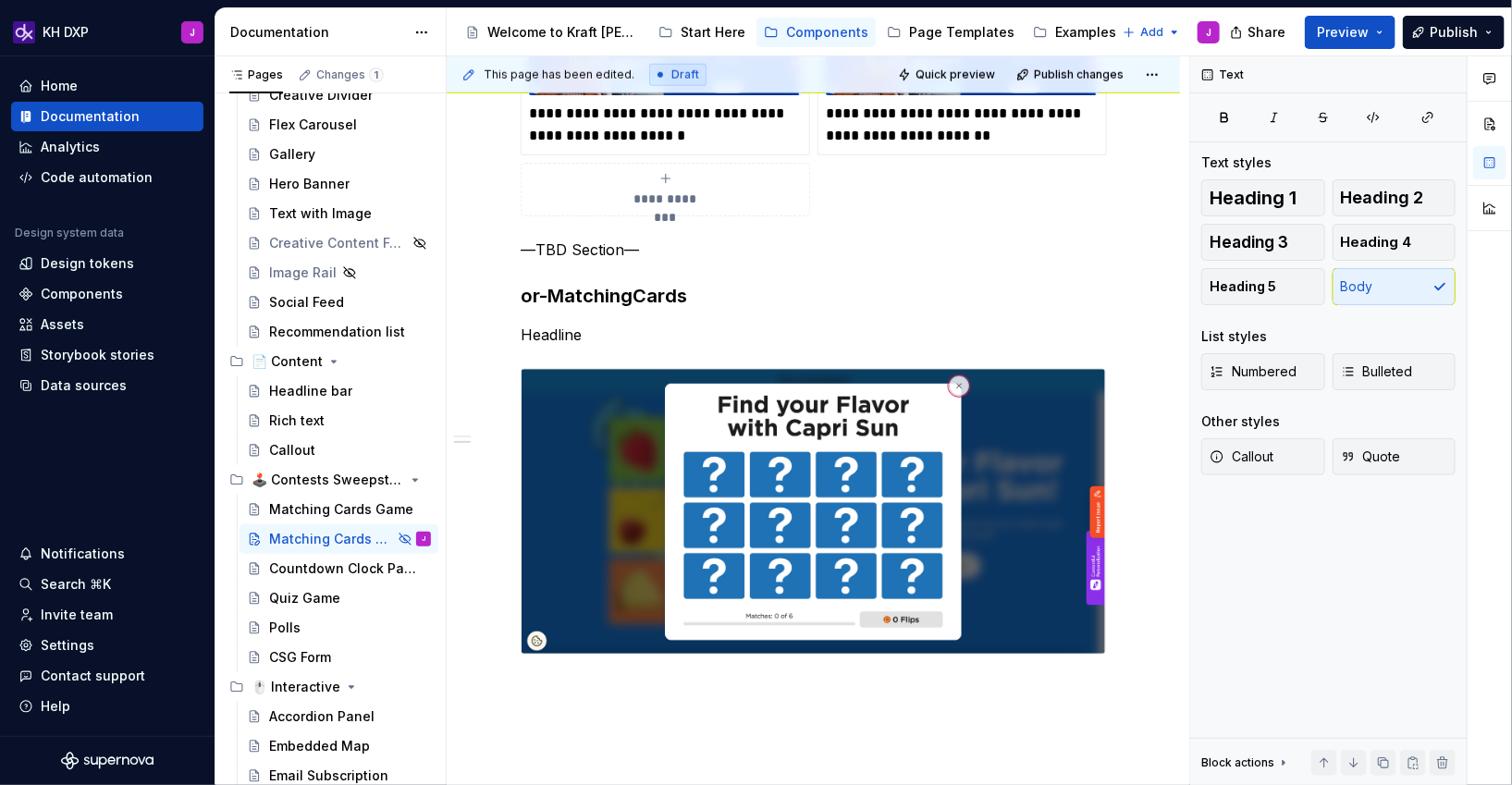
click at [643, 343] on p "Headline" at bounding box center [814, 335] width 586 height 23
type textarea "*"
